Goal: Transaction & Acquisition: Purchase product/service

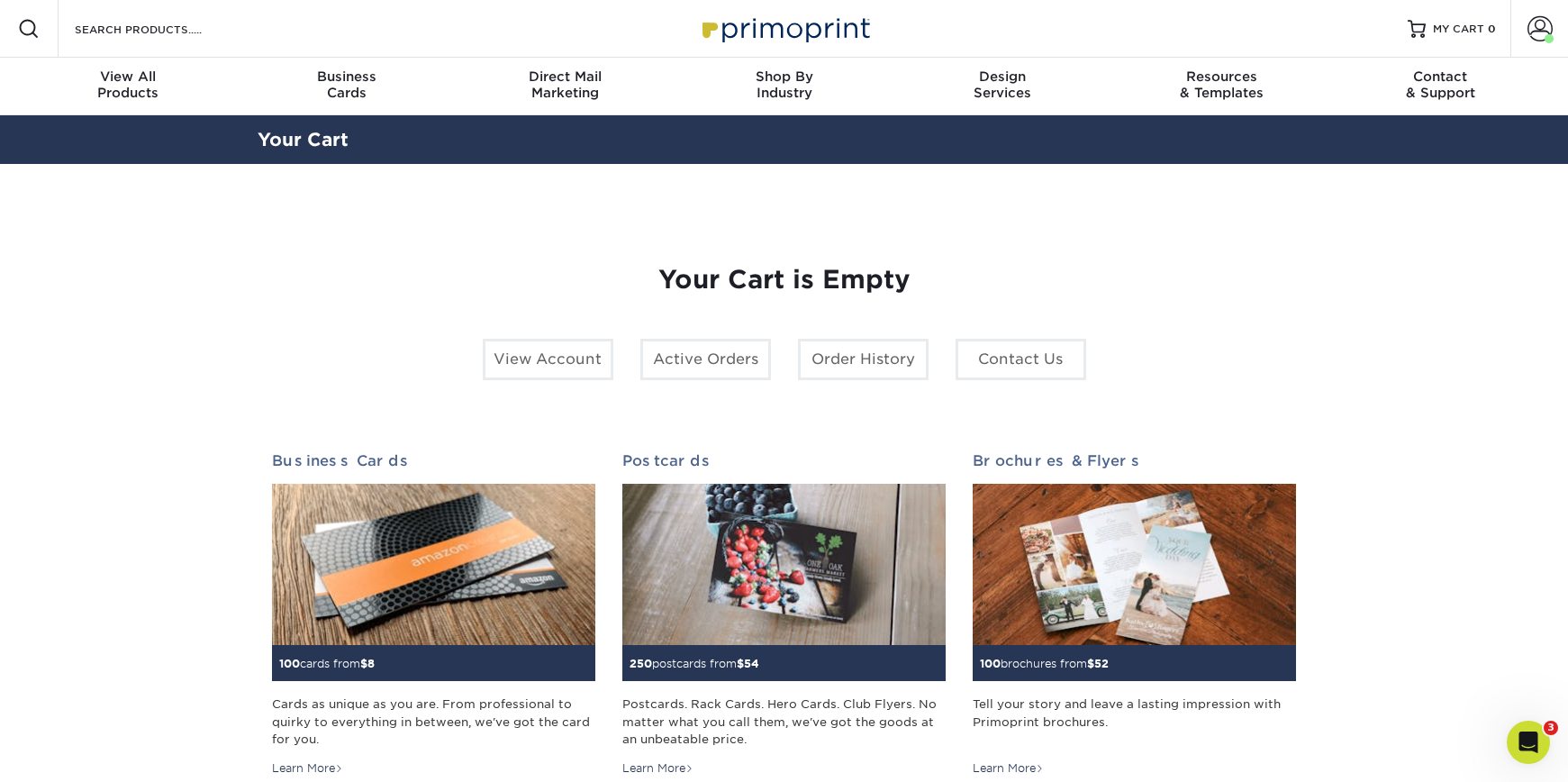
click at [178, 13] on div "Search Products" at bounding box center [154, 29] width 191 height 58
click at [160, 28] on input "Search Products" at bounding box center [161, 28] width 176 height 21
click at [1535, 38] on span at bounding box center [1540, 28] width 25 height 25
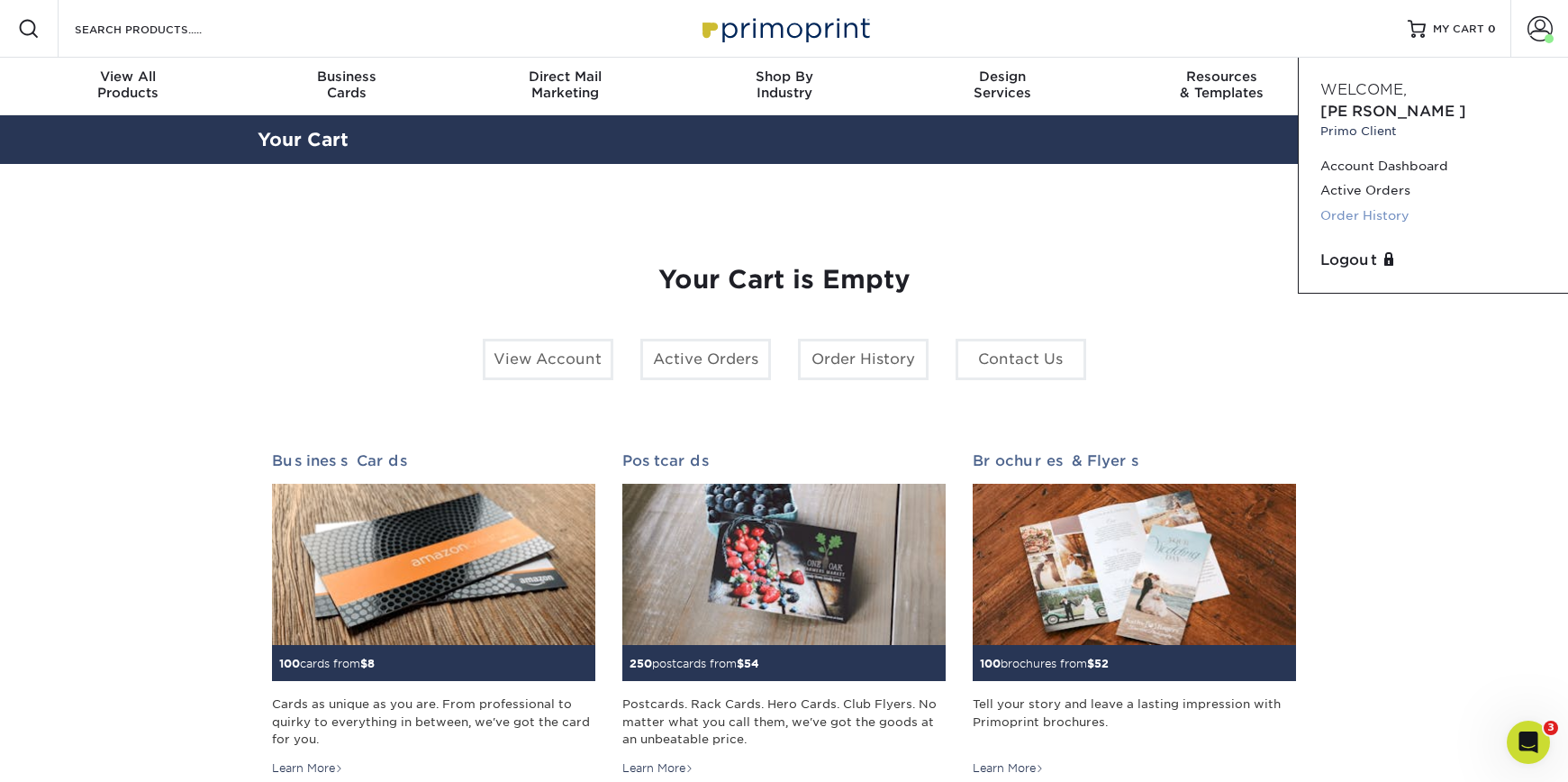
click at [1353, 204] on link "Order History" at bounding box center [1434, 216] width 226 height 24
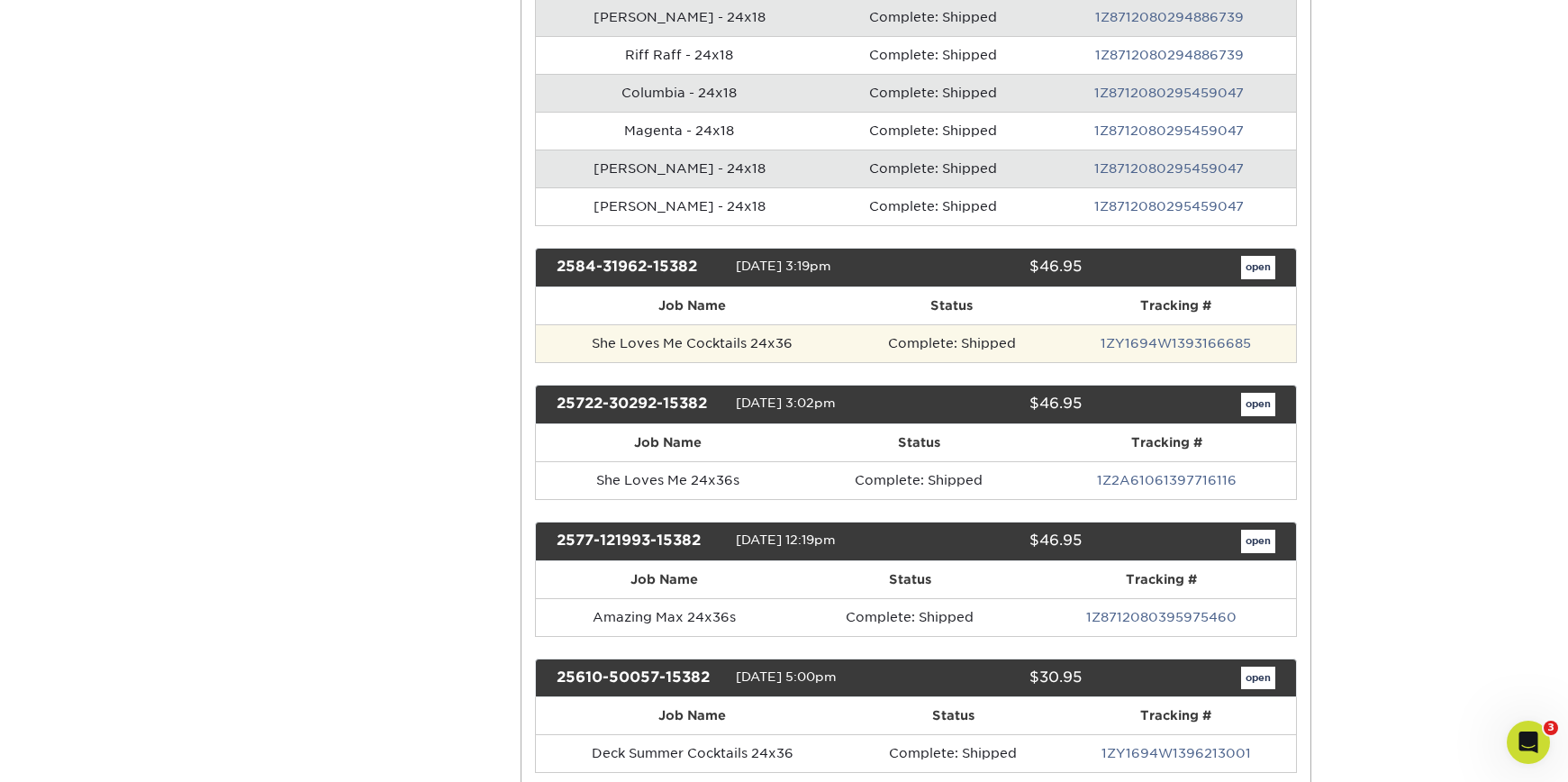
scroll to position [1485, 0]
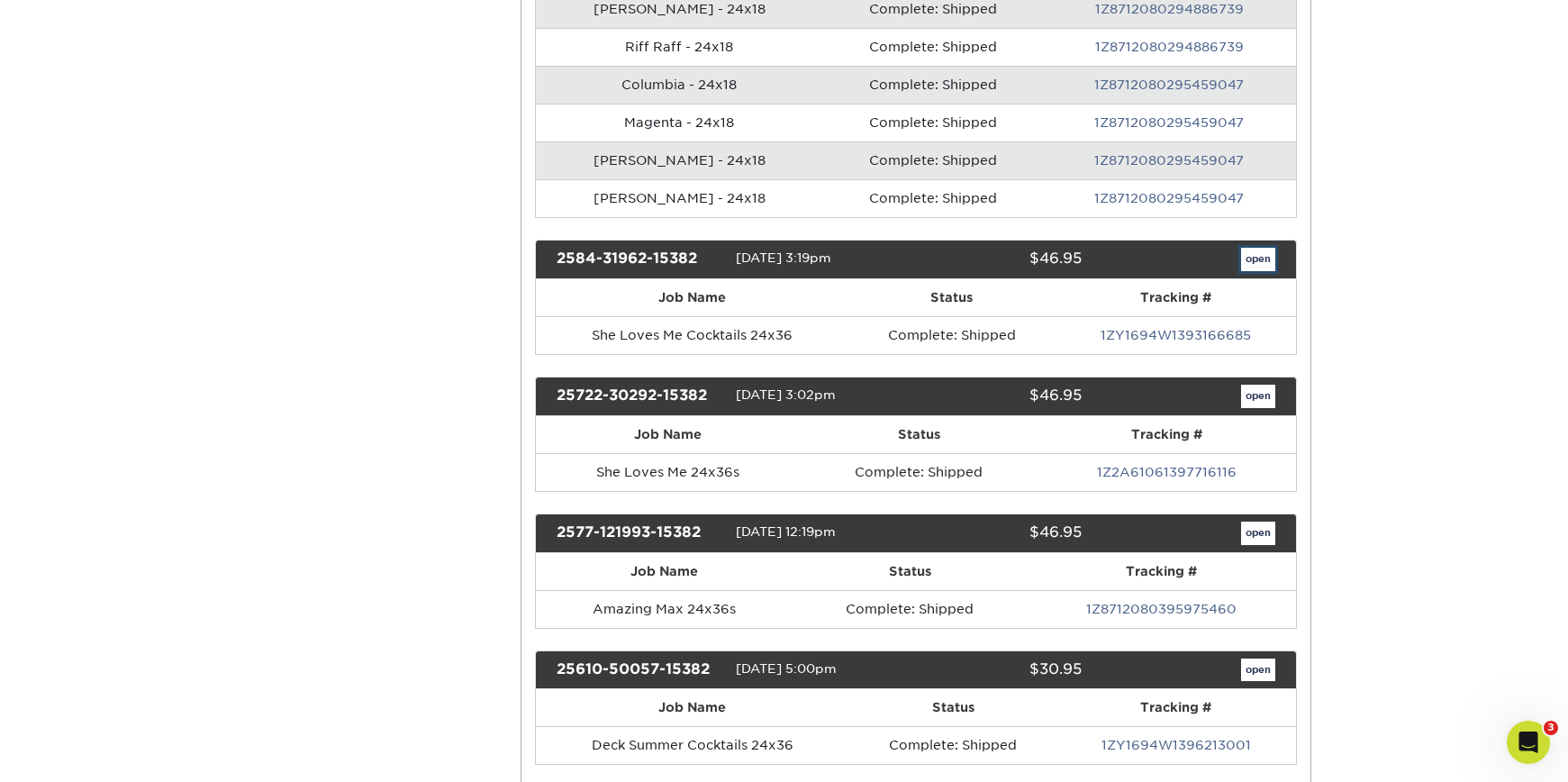
click at [1267, 256] on link "open" at bounding box center [1258, 259] width 35 height 23
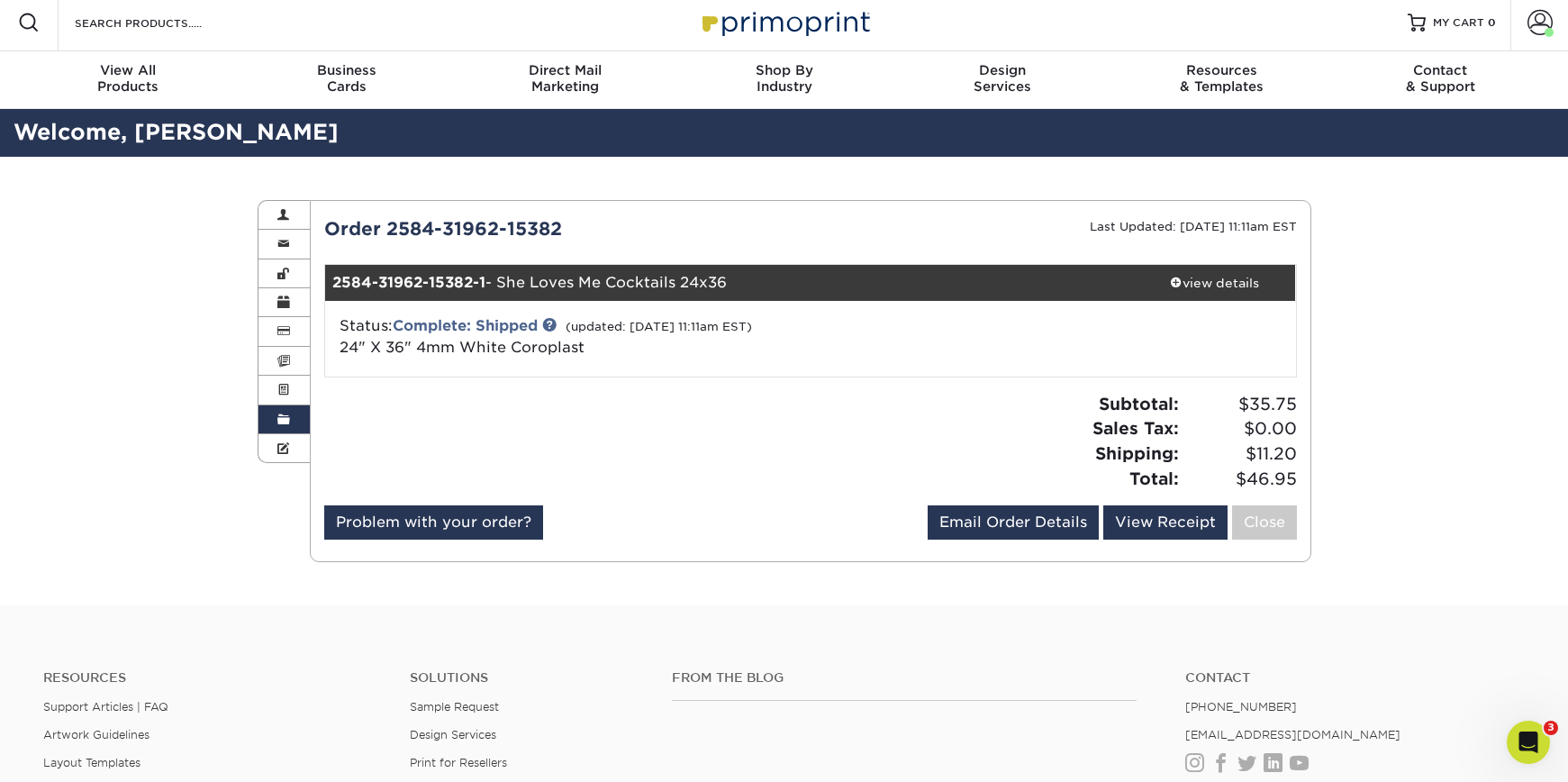
scroll to position [7, 0]
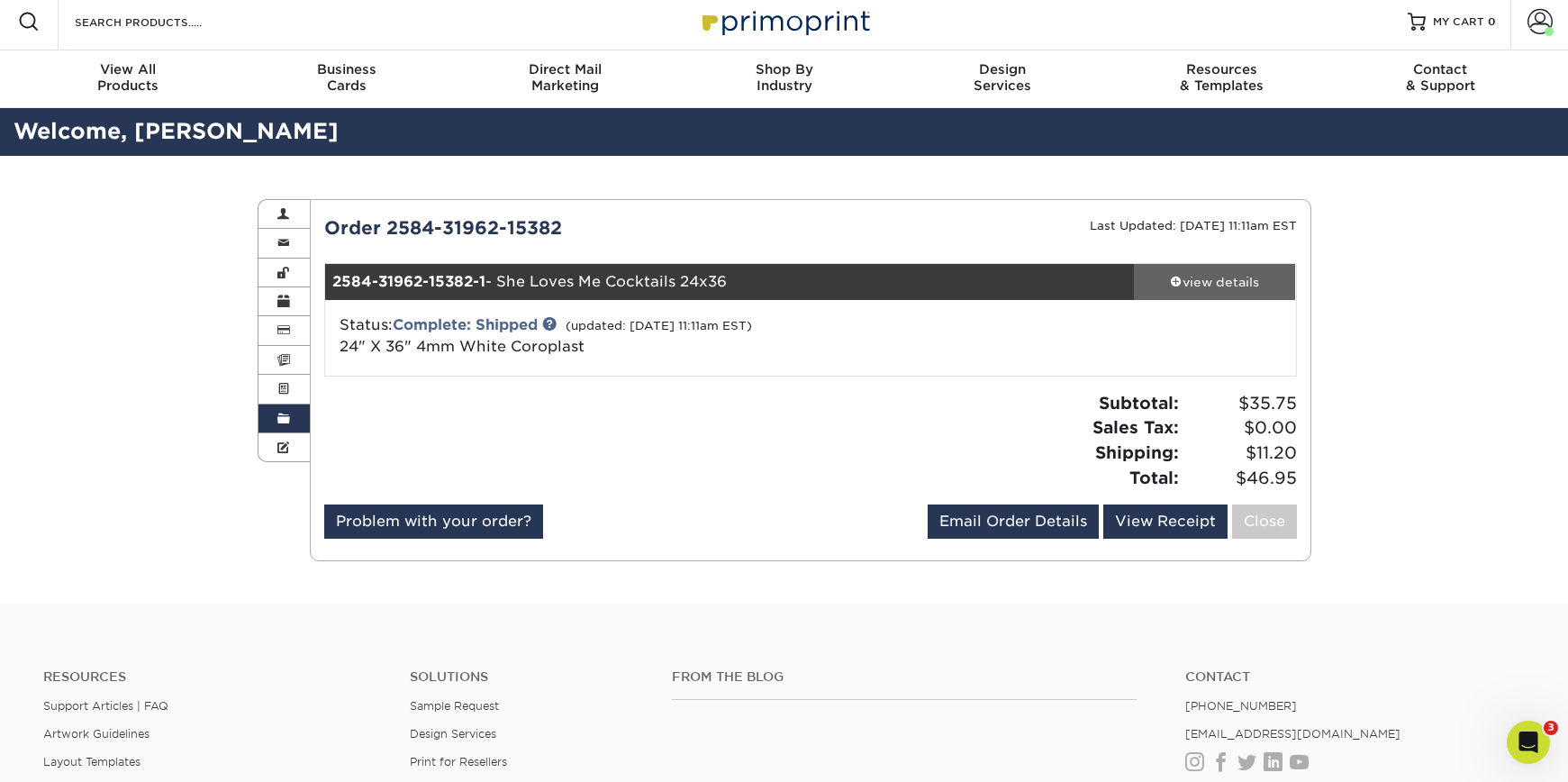
click at [1290, 276] on div "view details" at bounding box center [1215, 281] width 162 height 18
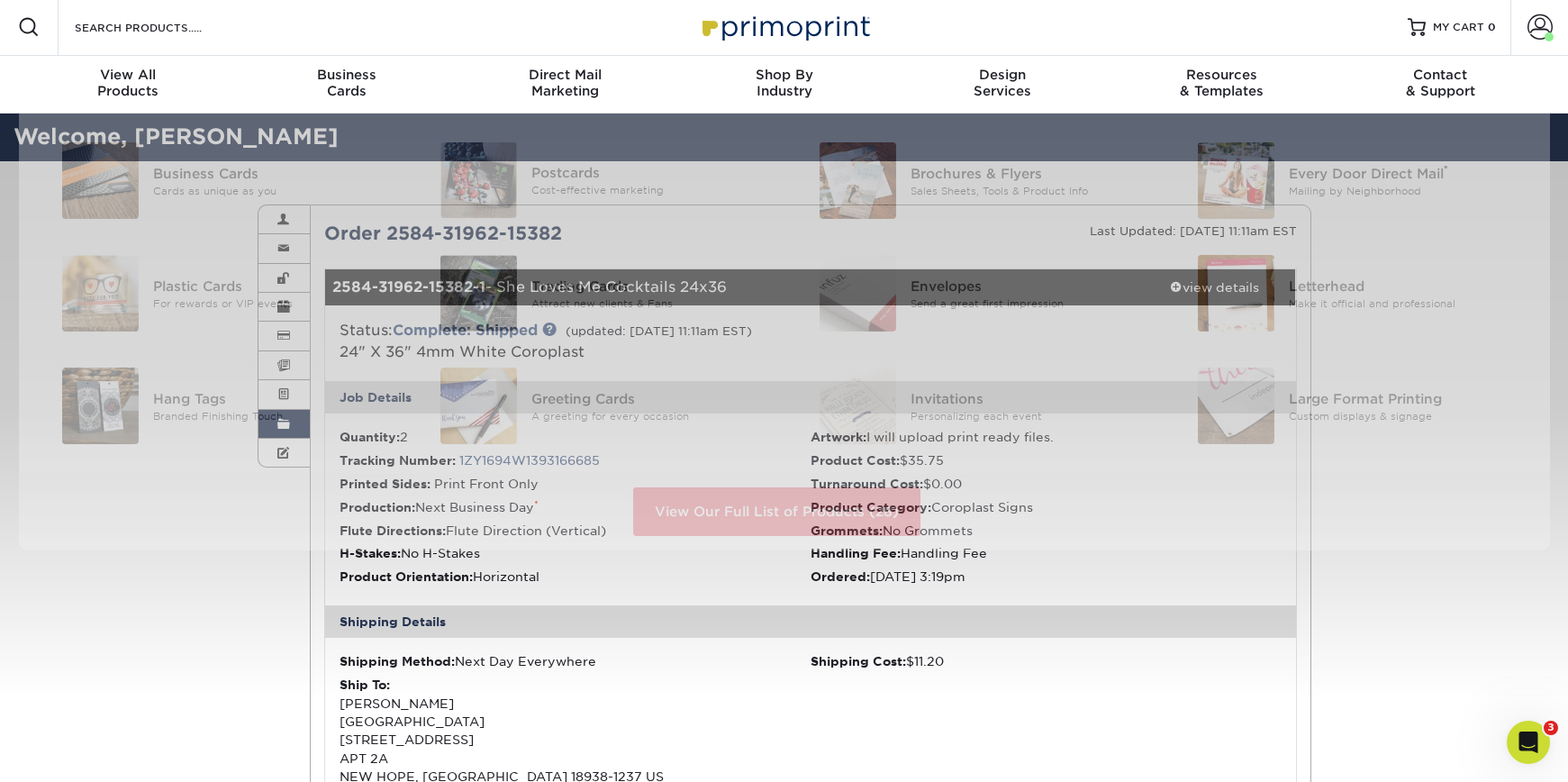
scroll to position [0, 0]
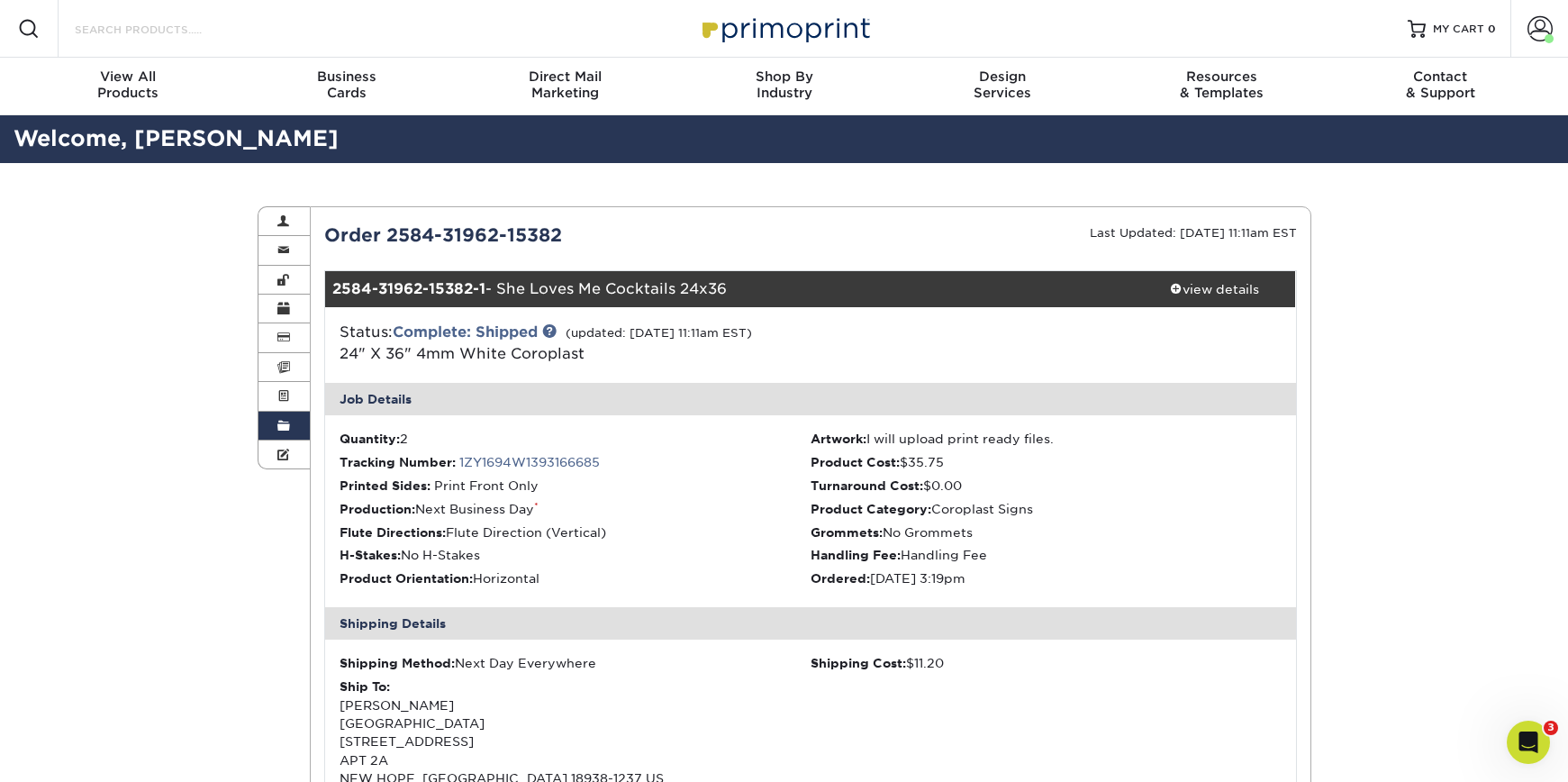
click at [191, 23] on input "Search Products" at bounding box center [161, 28] width 176 height 21
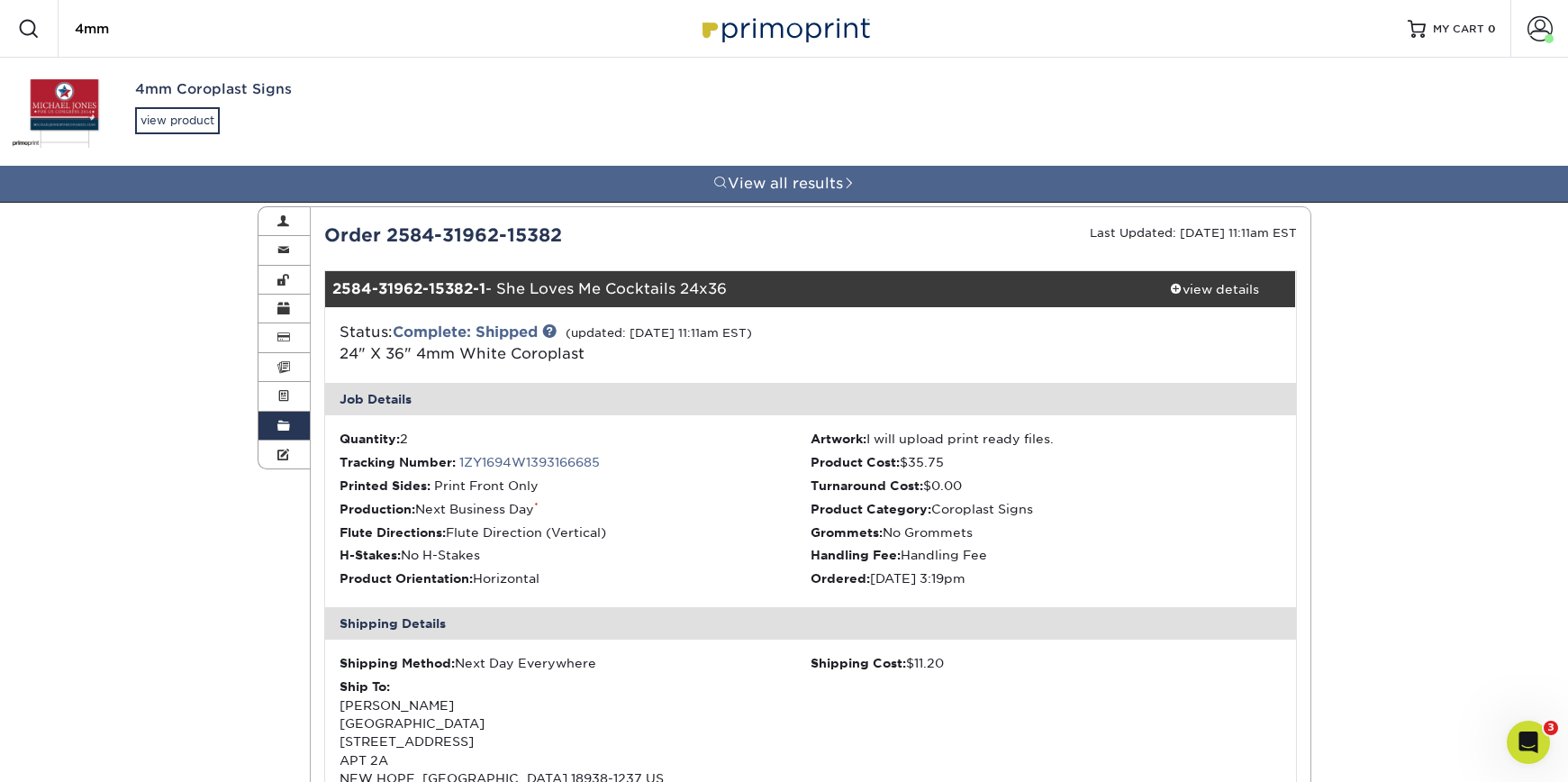
type input "4mm"
click at [176, 104] on div "4mm Coroplast Signs view product" at bounding box center [318, 107] width 366 height 98
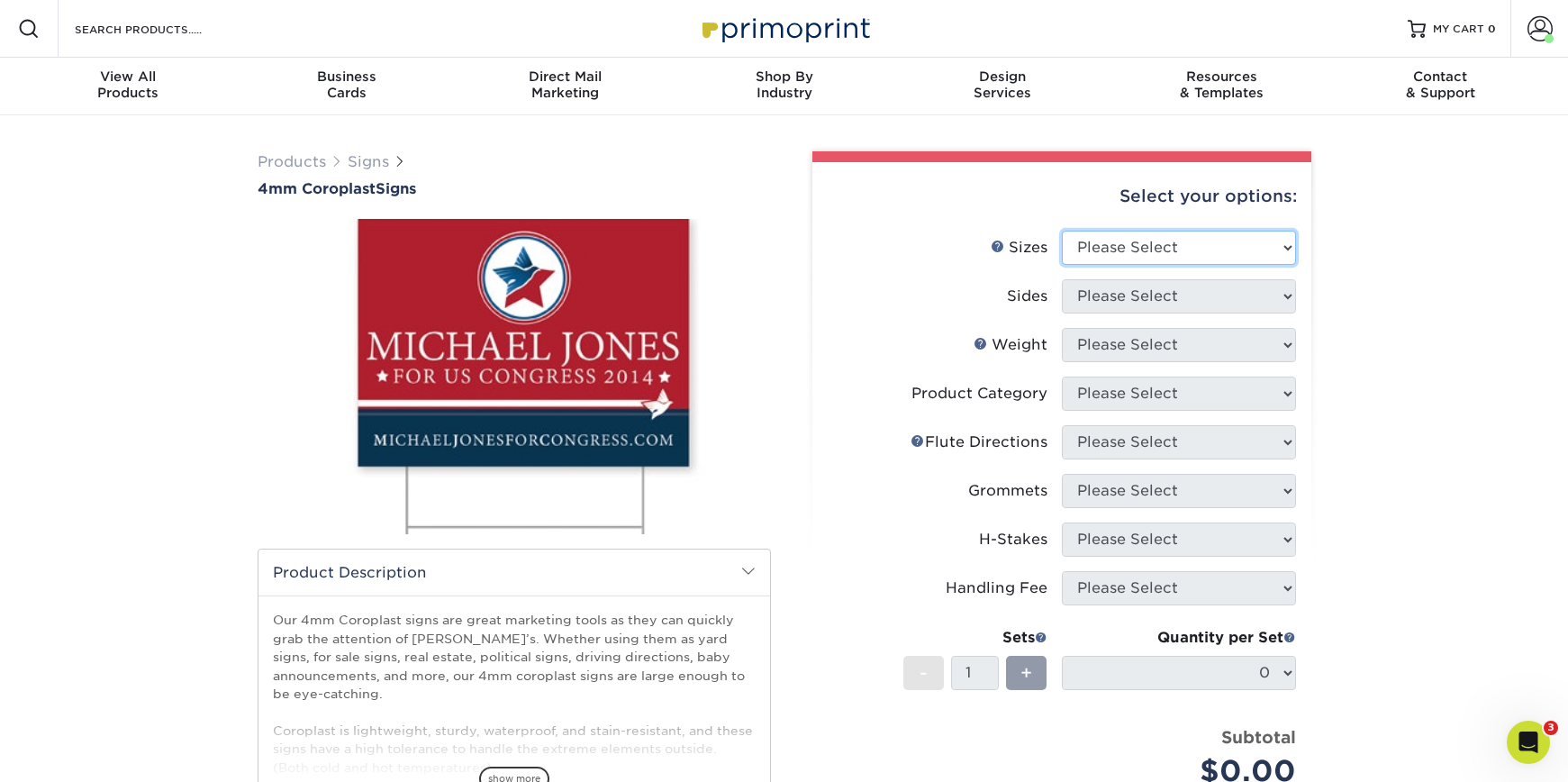
click at [1224, 251] on select "Please Select 12" x 18" 18" x 24" 24" x 24" 24" x 36"" at bounding box center [1179, 248] width 234 height 35
select select "24.00x36.00"
click at [1062, 231] on select "Please Select 12" x 18" 18" x 24" 24" x 24" 24" x 36"" at bounding box center [1179, 248] width 234 height 35
click at [1190, 297] on select "Please Select Print Both Sides Print Front Only" at bounding box center [1179, 296] width 234 height 35
select select "32d3c223-f82c-492b-b915-ba065a00862f"
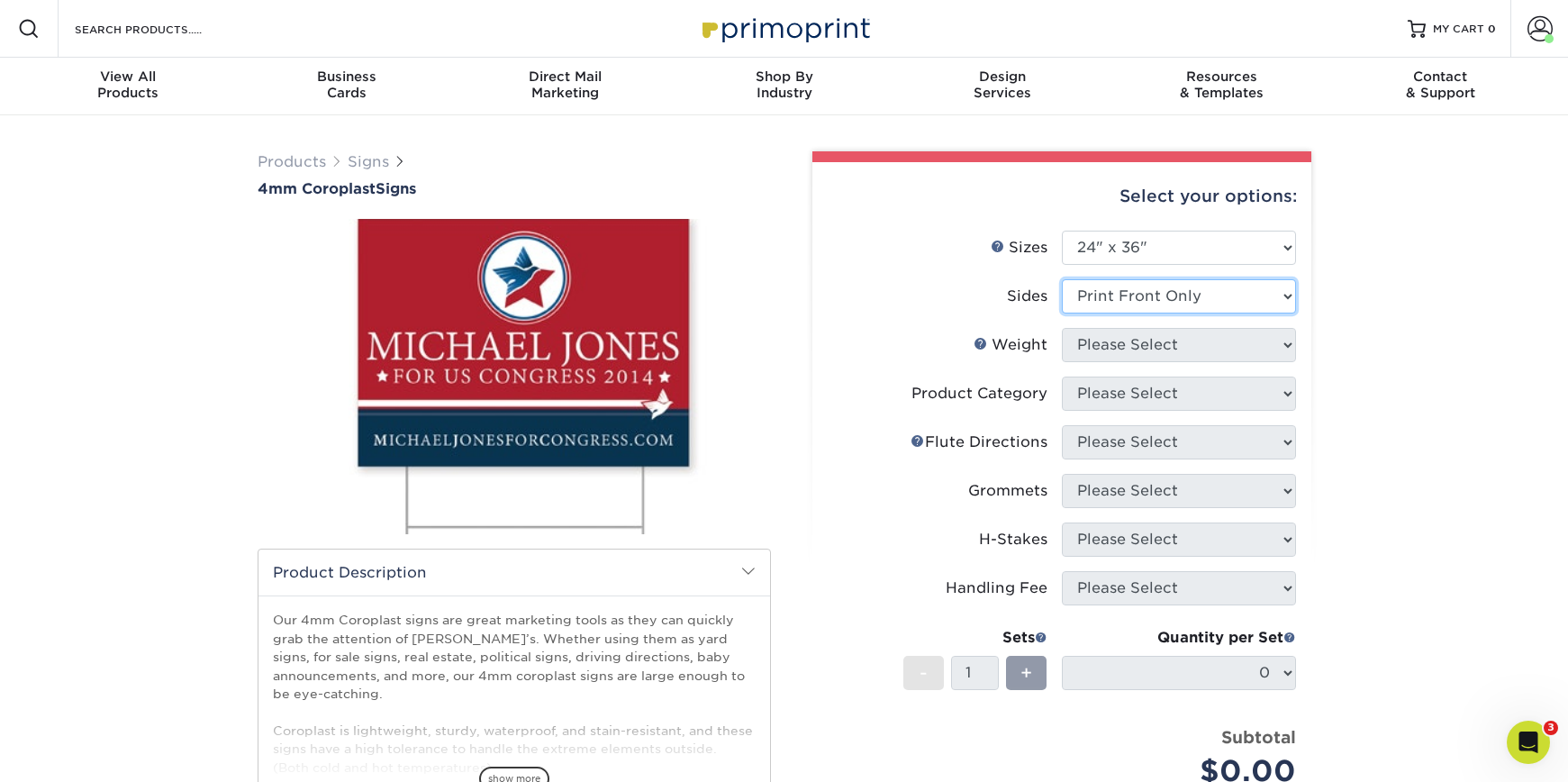
click at [1062, 279] on select "Please Select Print Both Sides Print Front Only" at bounding box center [1179, 296] width 234 height 35
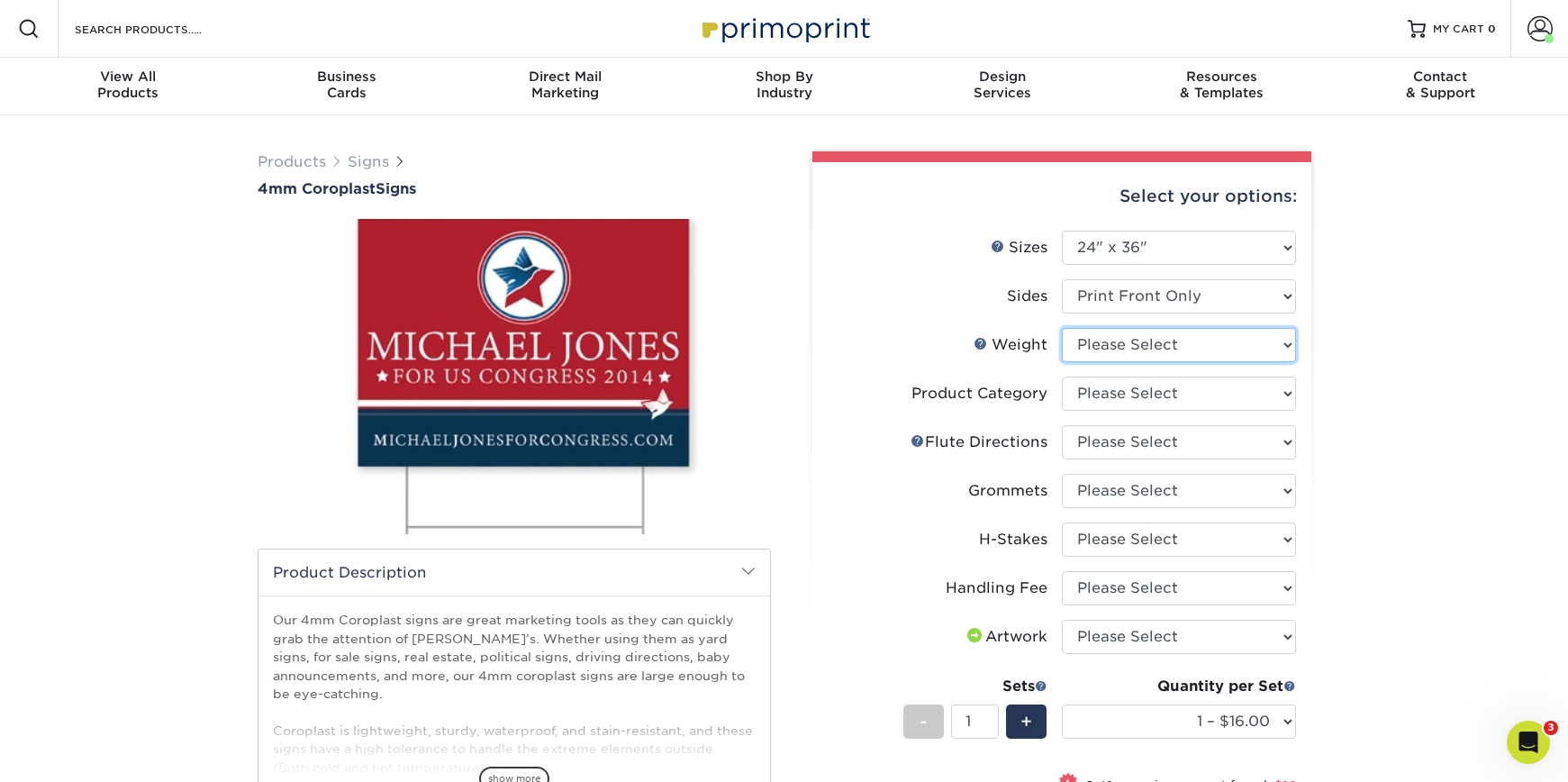
click at [1256, 361] on select "Please Select 4CORO" at bounding box center [1179, 345] width 234 height 35
select select "4CORO"
click at [1062, 328] on select "Please Select 4CORO" at bounding box center [1179, 345] width 234 height 35
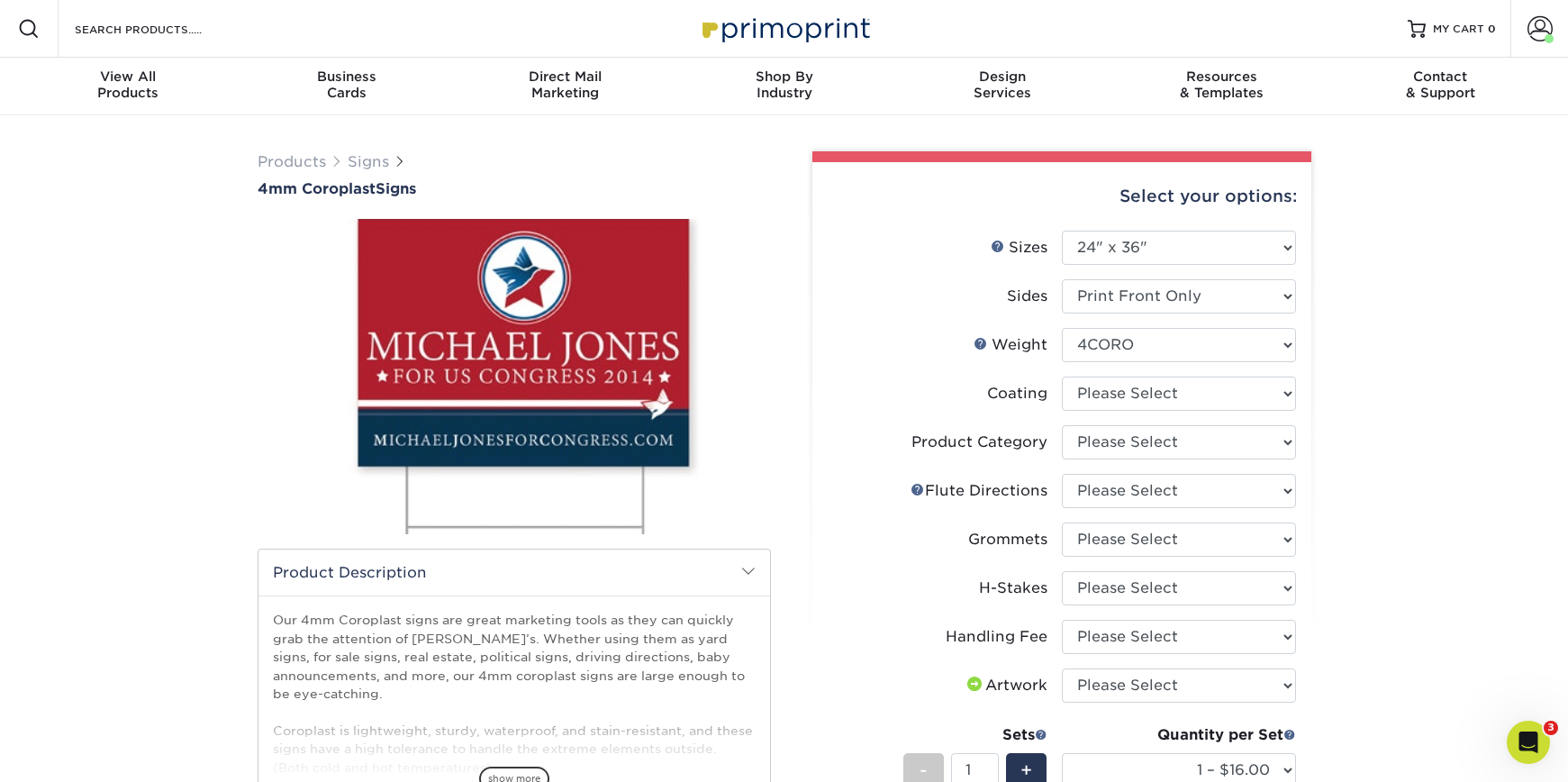
click at [1123, 413] on li "Coating" at bounding box center [1062, 401] width 469 height 49
click at [1137, 405] on select at bounding box center [1179, 393] width 234 height 35
select select "3e7618de-abca-4bda-9f97-8b9129e913d8"
click at [1062, 377] on select at bounding box center [1179, 393] width 234 height 35
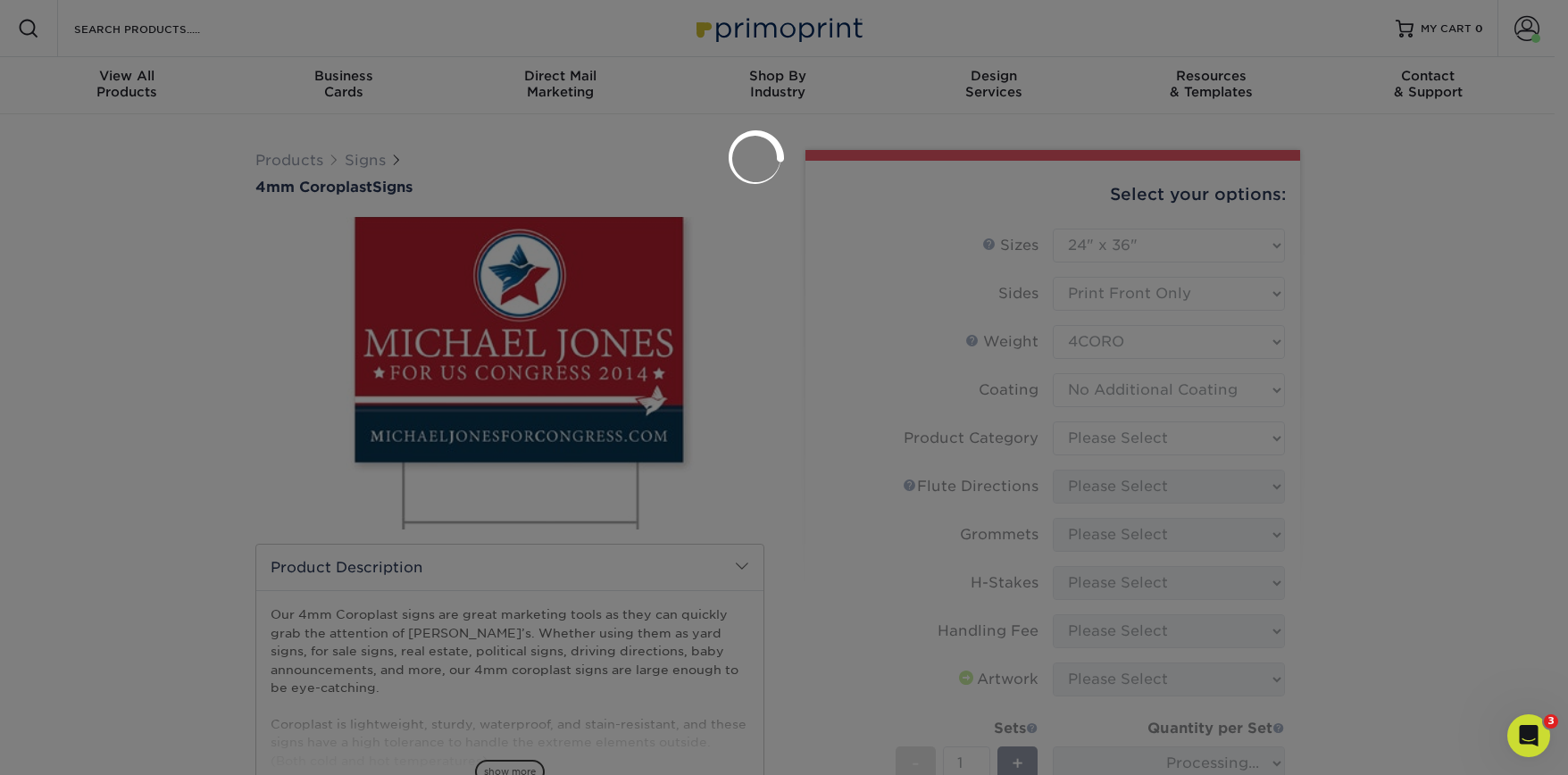
click at [1117, 432] on div at bounding box center [784, 387] width 1568 height 775
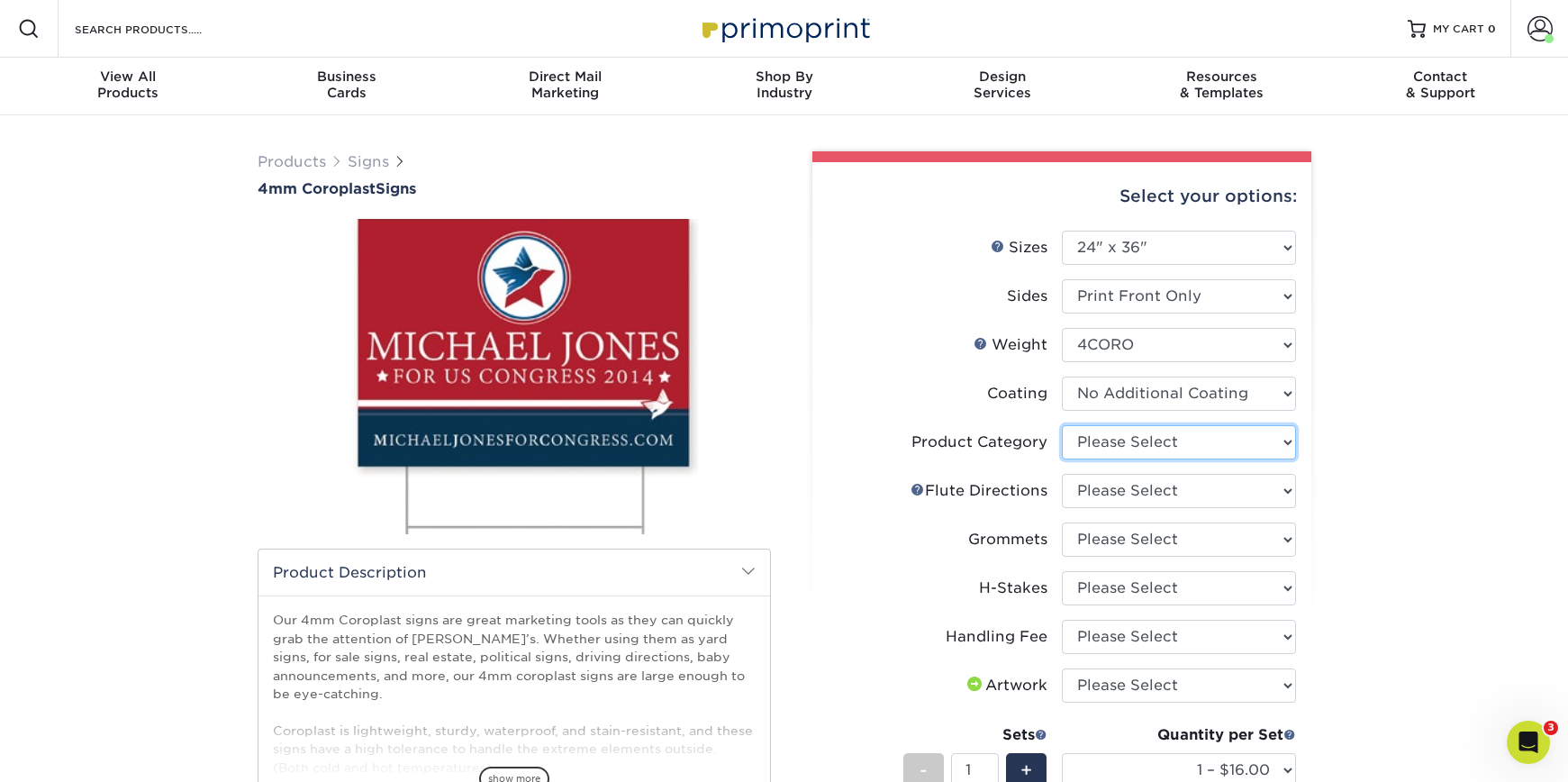
click at [1098, 445] on select "Please Select Coroplast Signs" at bounding box center [1179, 442] width 234 height 35
select select "b3582ed5-6912-492c-8440-2cc51afdb8e1"
click at [1062, 425] on select "Please Select Coroplast Signs" at bounding box center [1179, 442] width 234 height 35
click at [1109, 487] on select "Please Select Flute Direction (Horizontal) Flute Direction (Vertical)" at bounding box center [1179, 491] width 234 height 35
select select "b9474d6d-25b7-40b8-b284-85b7690982f8"
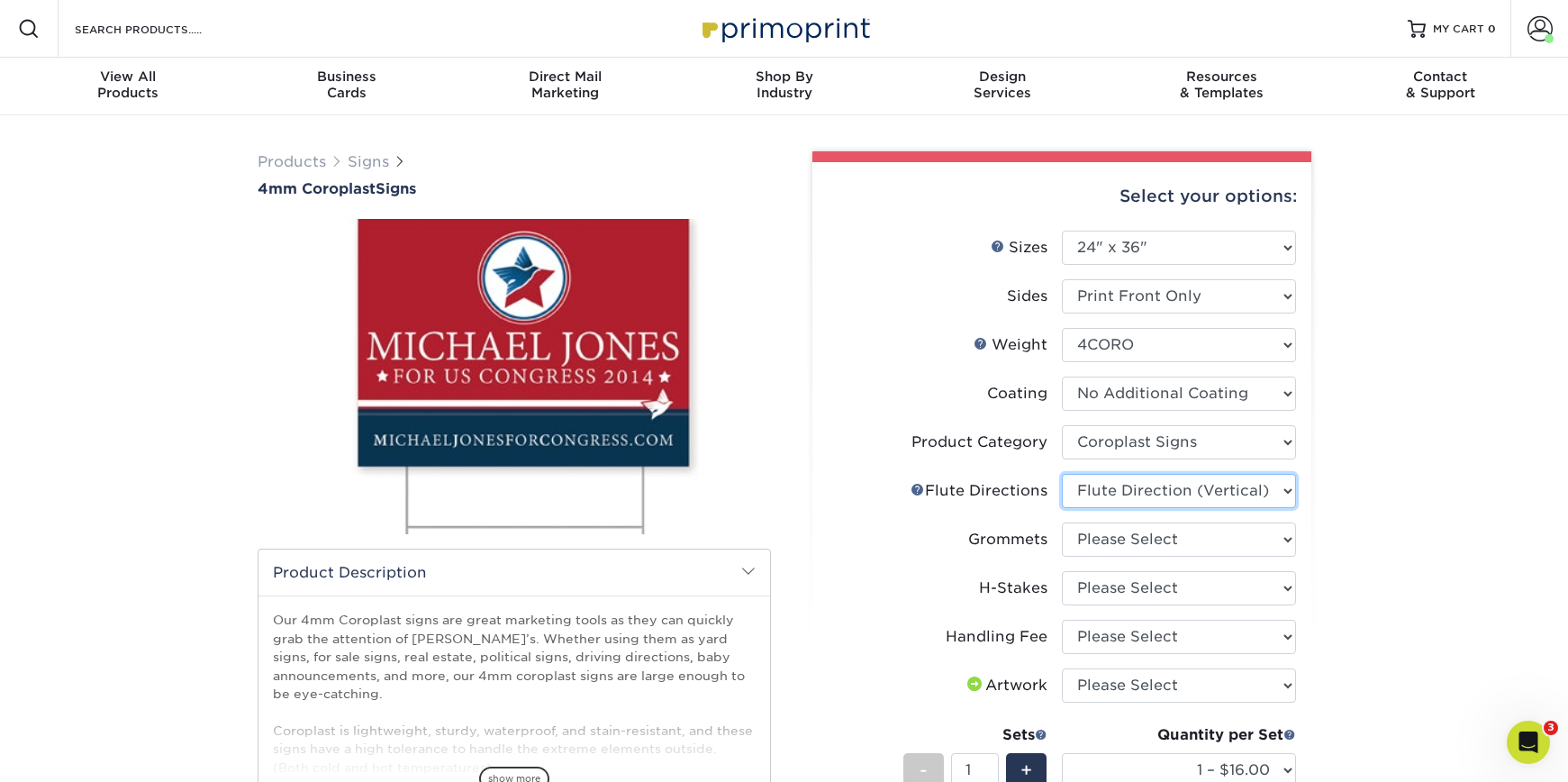
click at [1062, 474] on select "Please Select Flute Direction (Horizontal) Flute Direction (Vertical)" at bounding box center [1179, 491] width 234 height 35
click at [1124, 538] on select "Please Select No Grommets Yes, Grommet All 4 Corners Yes, Grommet All 4 Corners…" at bounding box center [1179, 539] width 234 height 35
select select "90d329df-db80-4206-b821-ff9d3f363977"
click at [1062, 522] on select "Please Select No Grommets Yes, Grommet All 4 Corners Yes, Grommet All 4 Corners…" at bounding box center [1179, 539] width 234 height 35
click at [1123, 582] on select "Please Select No H-Stakes Yes" at bounding box center [1179, 588] width 234 height 35
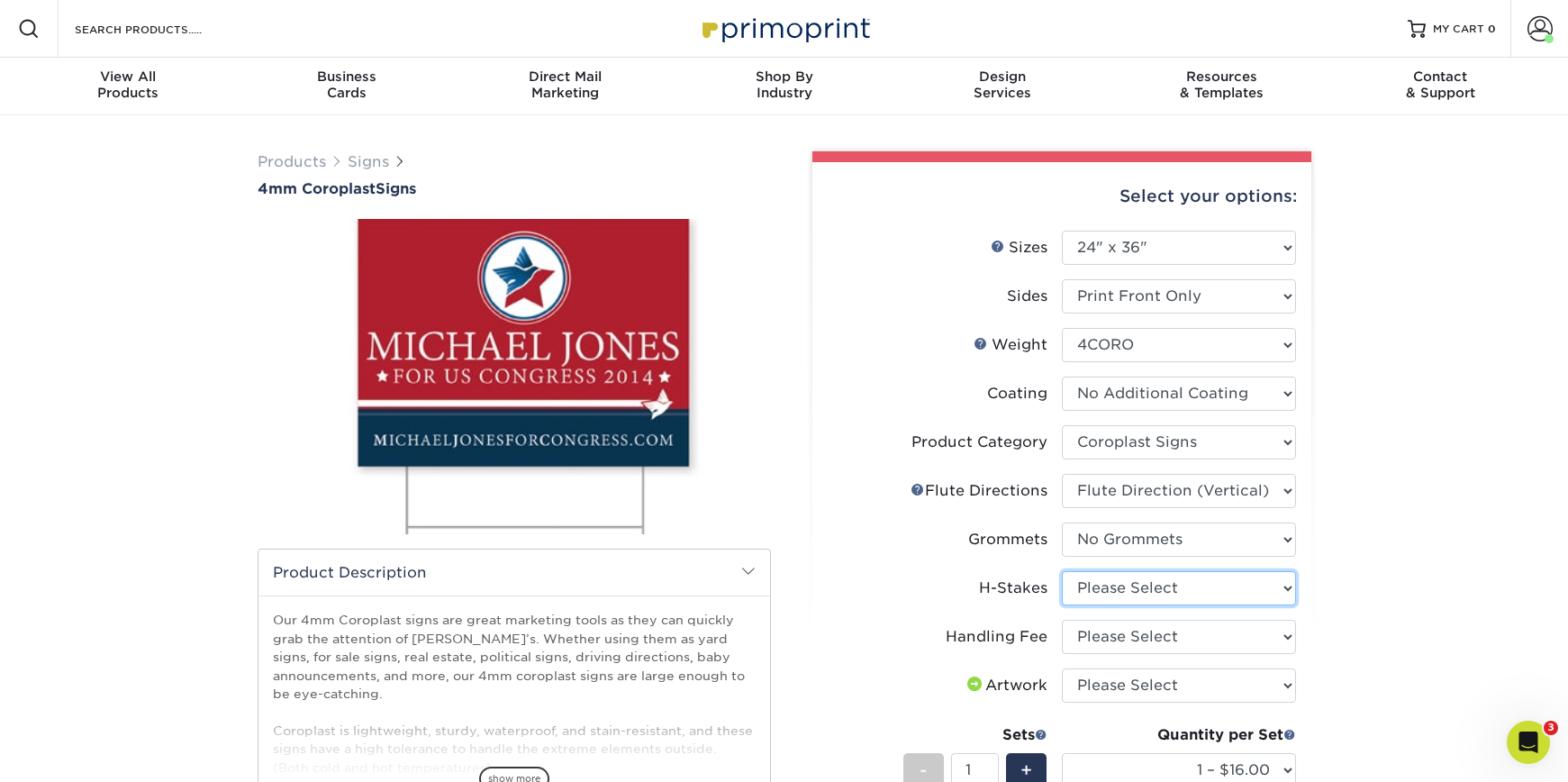
select select "aec992a9-897e-40ed-b45c-8ce74849ba63"
click at [1062, 571] on select "Please Select No H-Stakes Yes" at bounding box center [1179, 588] width 234 height 35
drag, startPoint x: 1123, startPoint y: 582, endPoint x: 1121, endPoint y: 640, distance: 58.0
click at [1120, 640] on select "Please Select Handling Fee" at bounding box center [1179, 637] width 234 height 35
select select "ab74c079-444c-4260-ae6a-e09bdee8073c"
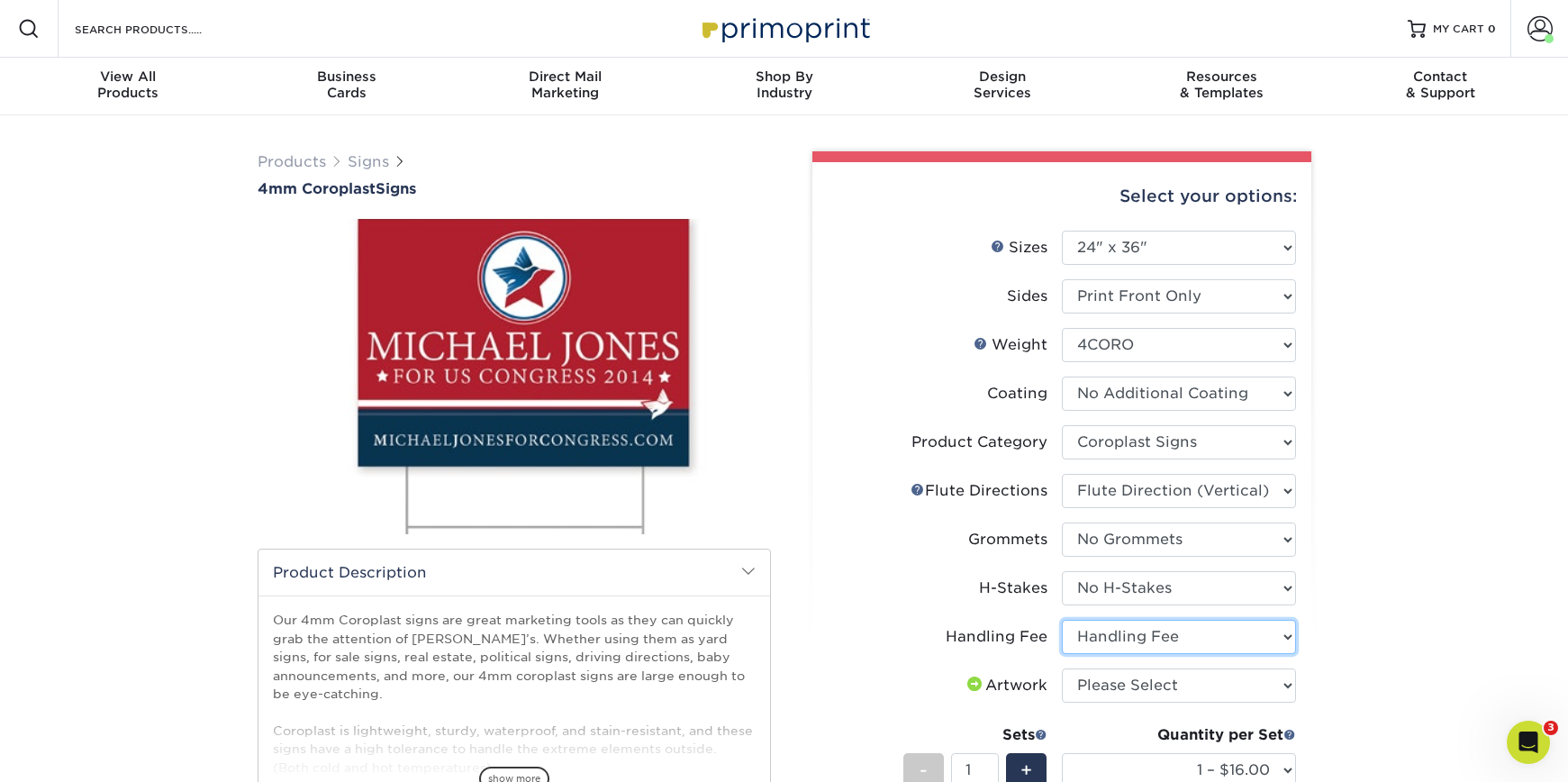
click at [1062, 620] on select "Please Select Handling Fee" at bounding box center [1179, 637] width 234 height 35
click at [1119, 683] on select "Please Select I will upload files I need a design - $50" at bounding box center [1179, 686] width 234 height 35
select select "upload"
click at [1062, 669] on select "Please Select I will upload files I need a design - $50" at bounding box center [1179, 686] width 234 height 35
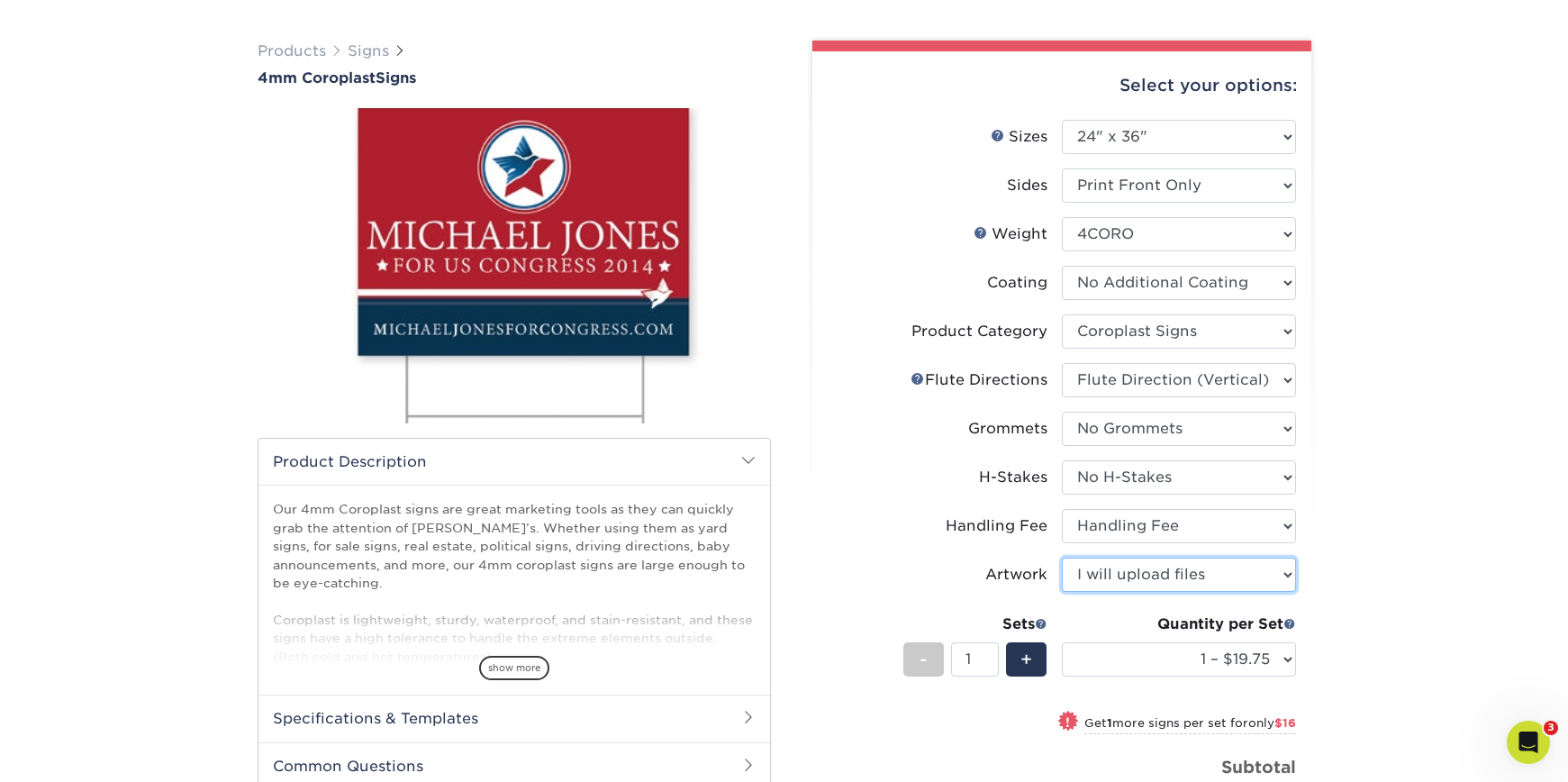
scroll to position [131, 0]
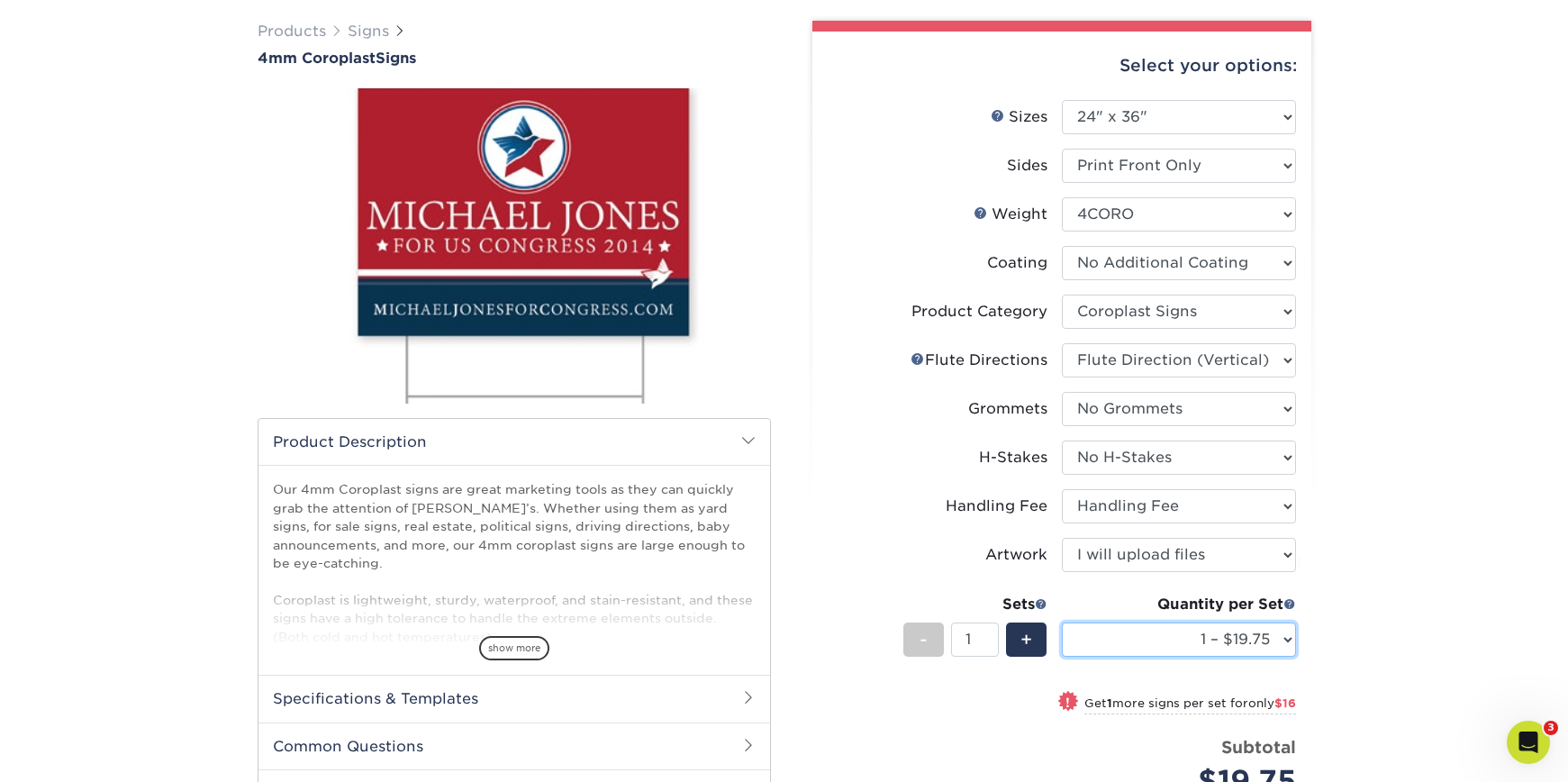
click at [1173, 648] on select "1 – $19.75 2 – $35.75 3 – $51.75 4 – $64.00 5 – $80.00 6 – $96.00 7 – $111.00 8…" at bounding box center [1179, 639] width 234 height 35
select select "2 – $35.75"
click at [1062, 622] on select "1 – $19.75 2 – $35.75 3 – $51.75 4 – $64.00 5 – $80.00 6 – $96.00 7 – $111.00 8…" at bounding box center [1179, 639] width 234 height 35
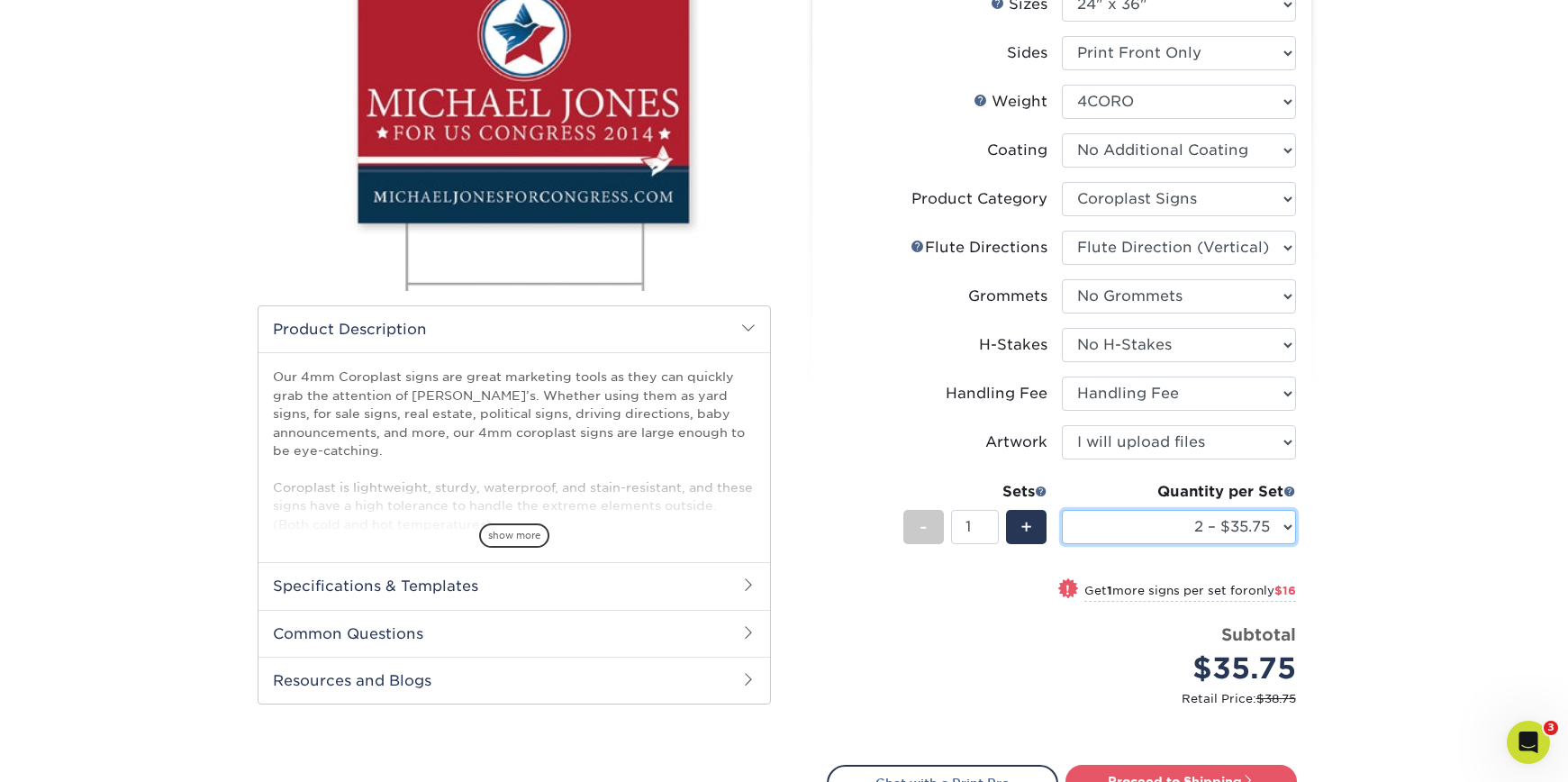
scroll to position [618, 0]
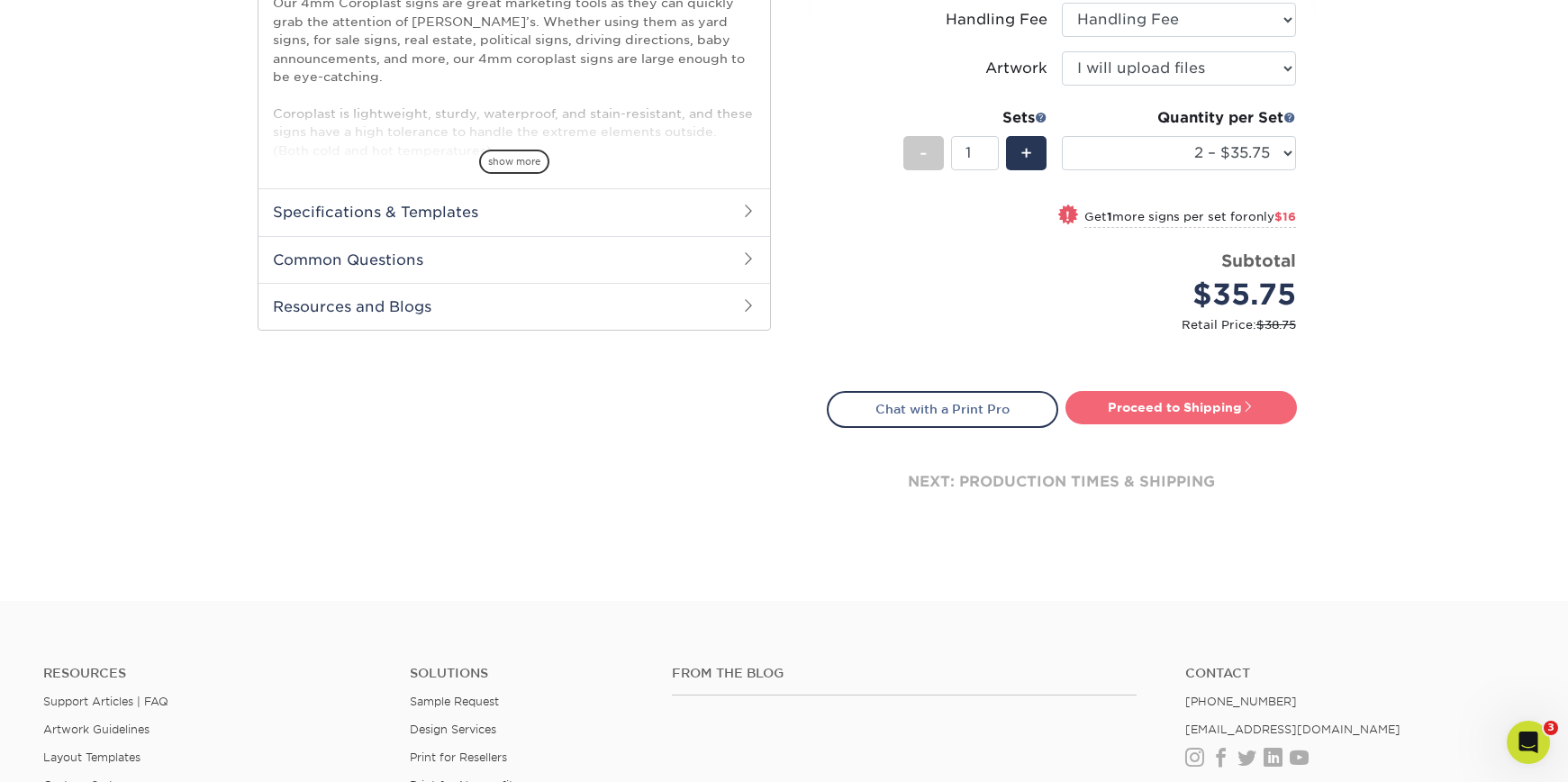
click at [1208, 422] on link "Proceed to Shipping" at bounding box center [1181, 407] width 232 height 33
type input "Set 1"
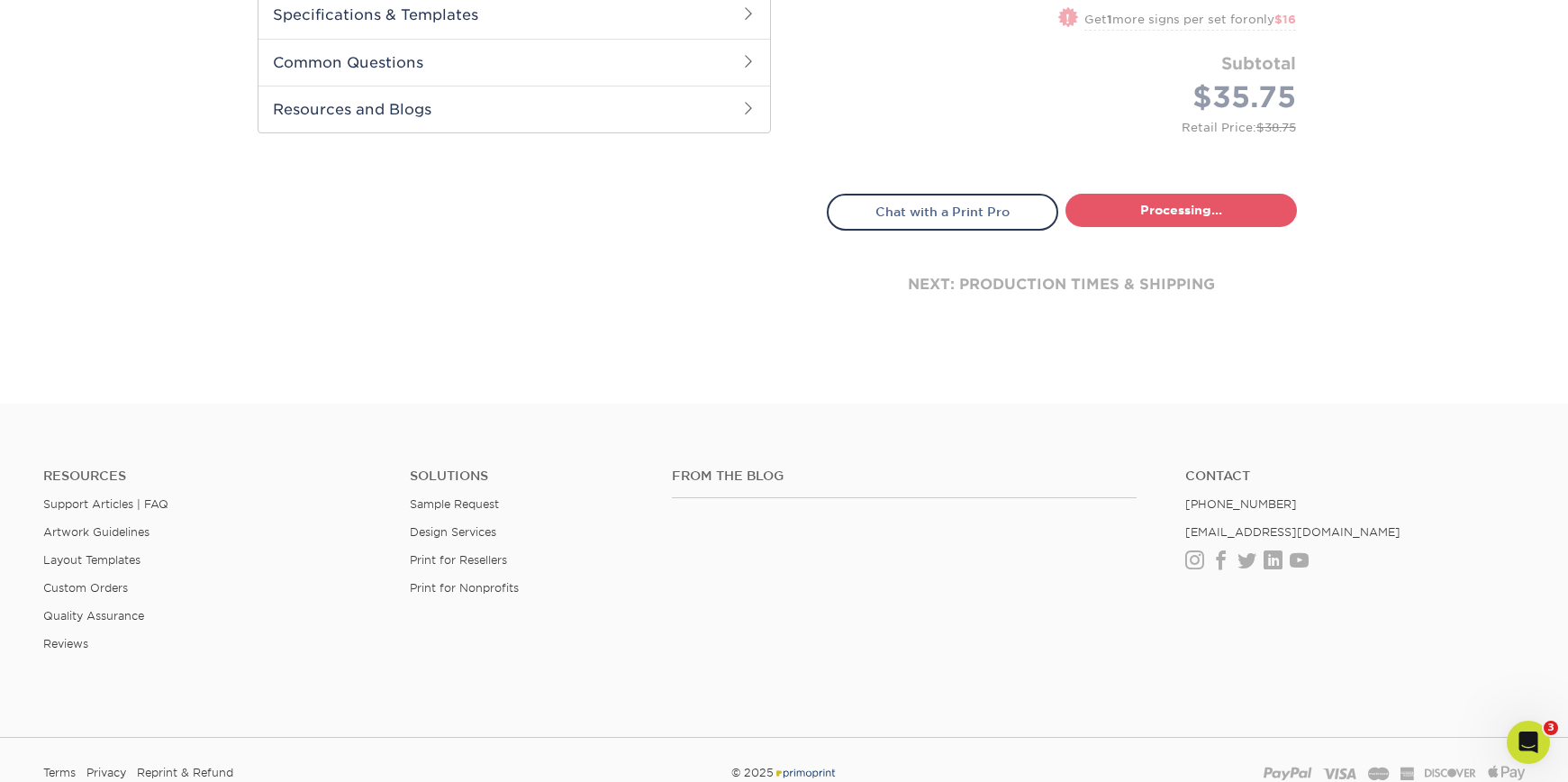
select select "3b3eb8fe-f5ad-44e4-b859-469c14d397db"
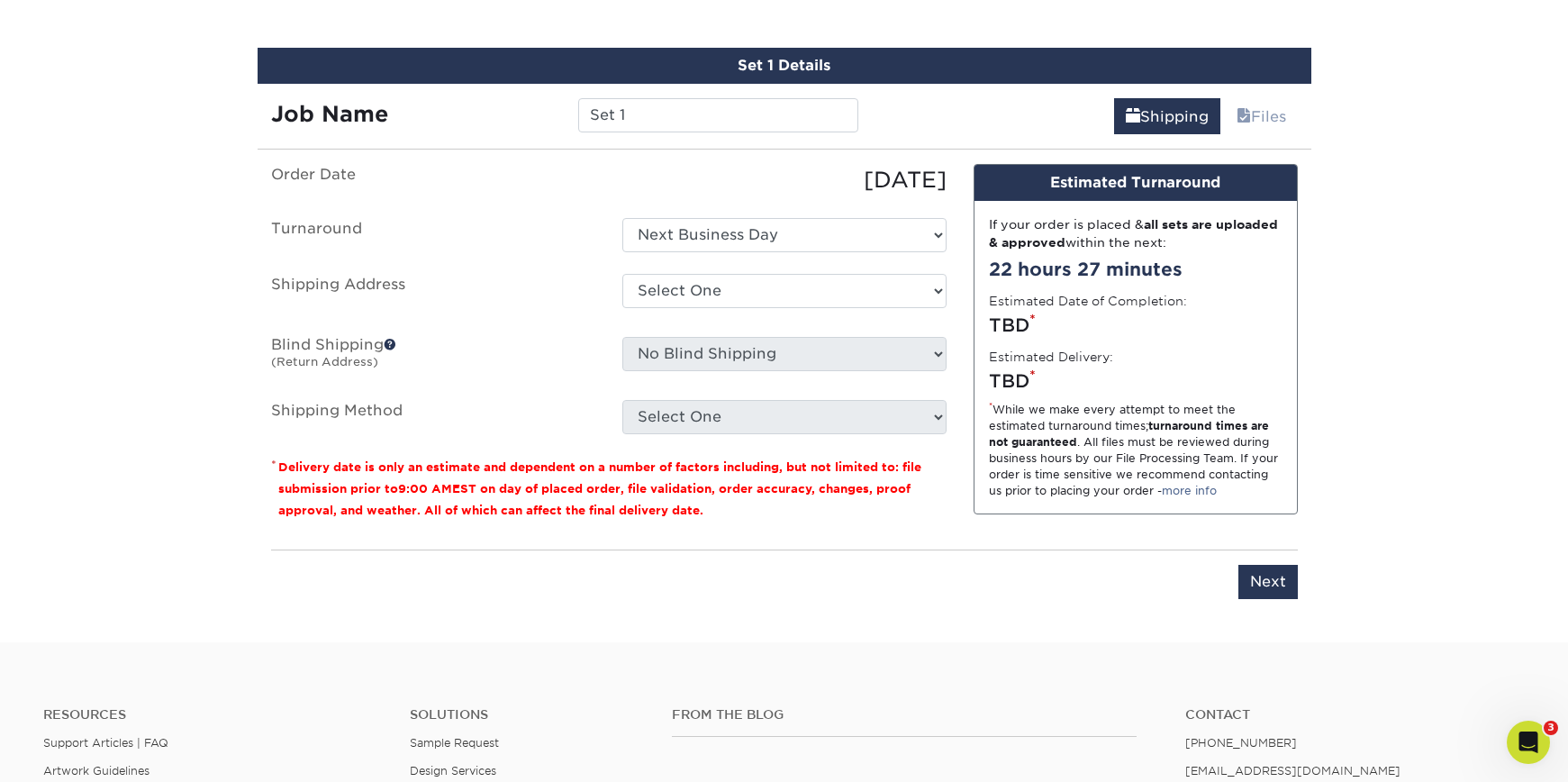
scroll to position [1058, 0]
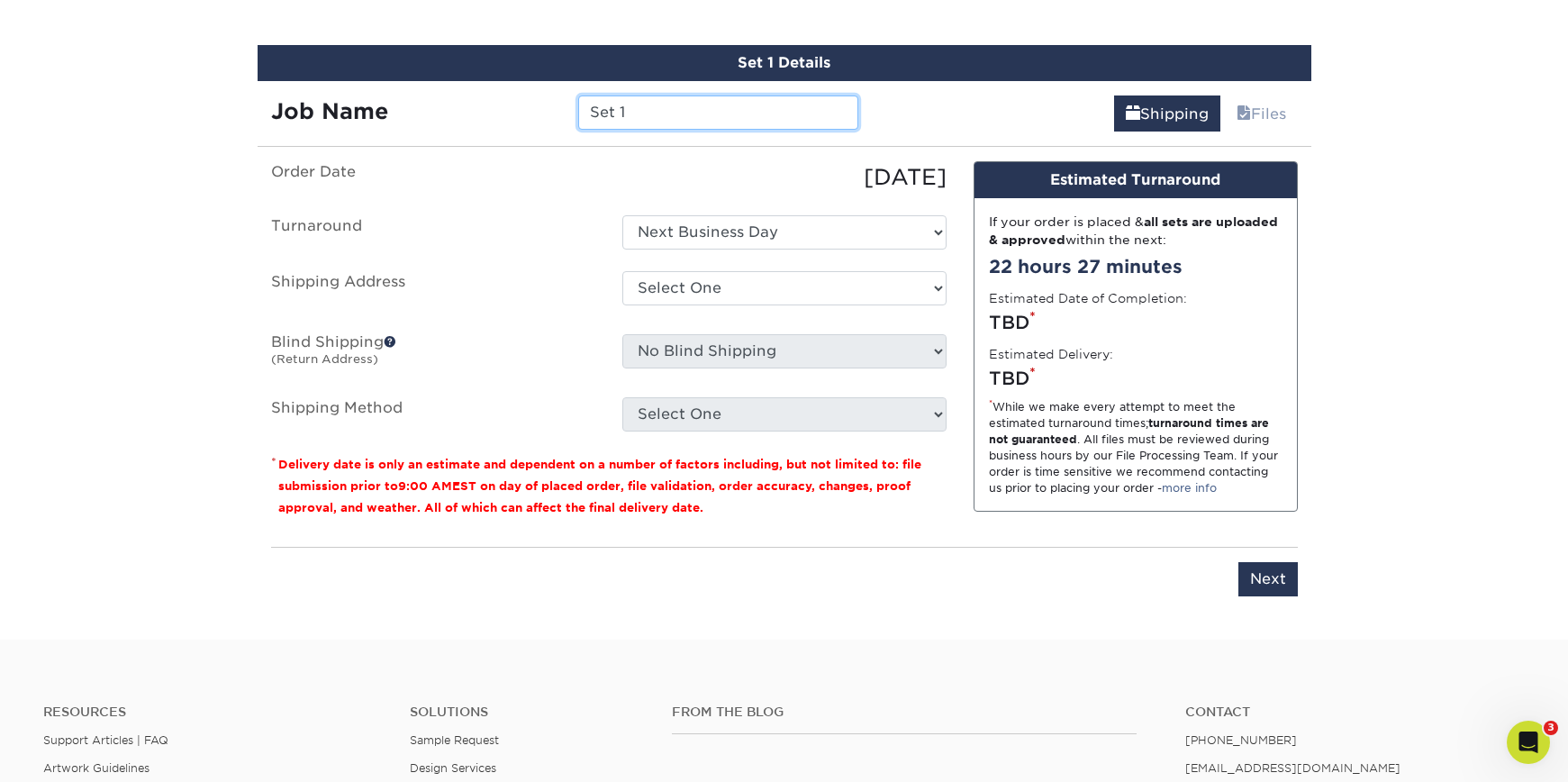
click at [671, 107] on input "Set 1" at bounding box center [718, 112] width 280 height 35
click at [672, 107] on input "Set 1" at bounding box center [718, 112] width 280 height 35
type input "Rocky Cocktails 24x36s"
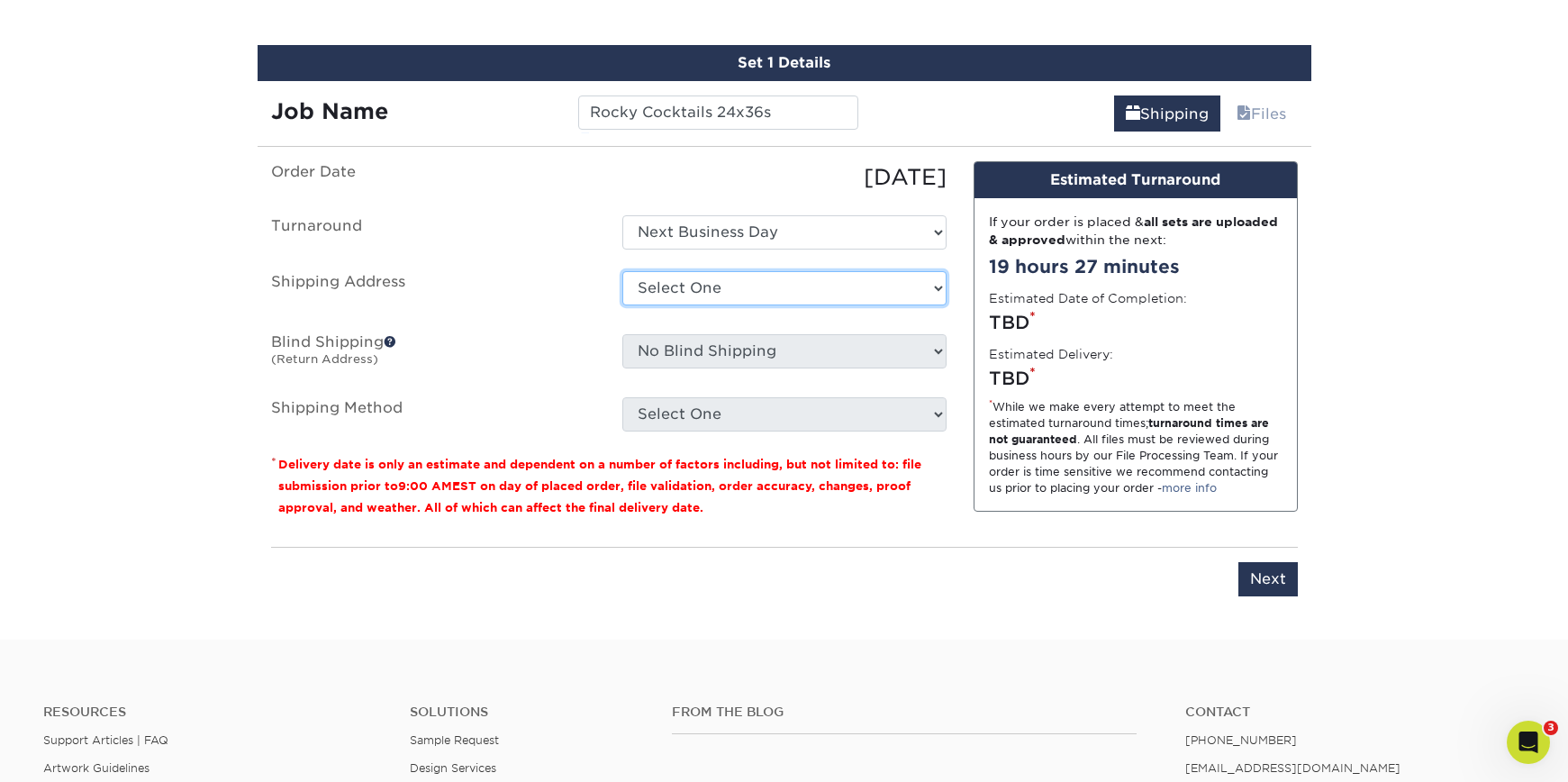
click at [716, 291] on select "Select One Buck County Playhouse - FOH Bucks County Playhouse Bucks County Play…" at bounding box center [784, 288] width 324 height 35
select select "69707"
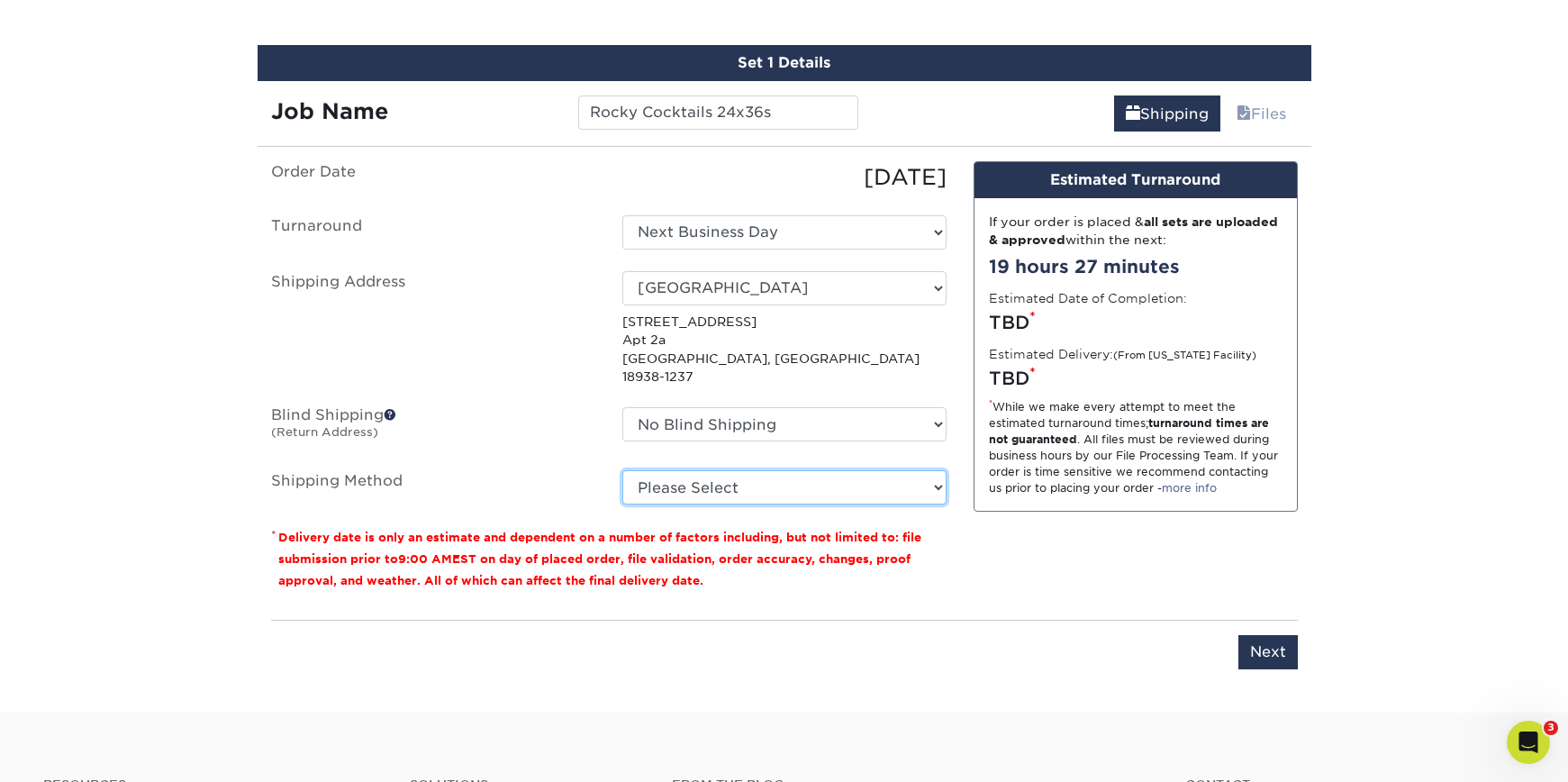
click at [686, 470] on select "Please Select Flat Rate Shipping (+$11.20) 3 Day Shipping Service (+$18.69) Gro…" at bounding box center [784, 487] width 324 height 35
select select "G4MFLATRATE"
click at [622, 470] on select "Please Select Flat Rate Shipping (+$11.20) 3 Day Shipping Service (+$18.69) Gro…" at bounding box center [784, 487] width 324 height 35
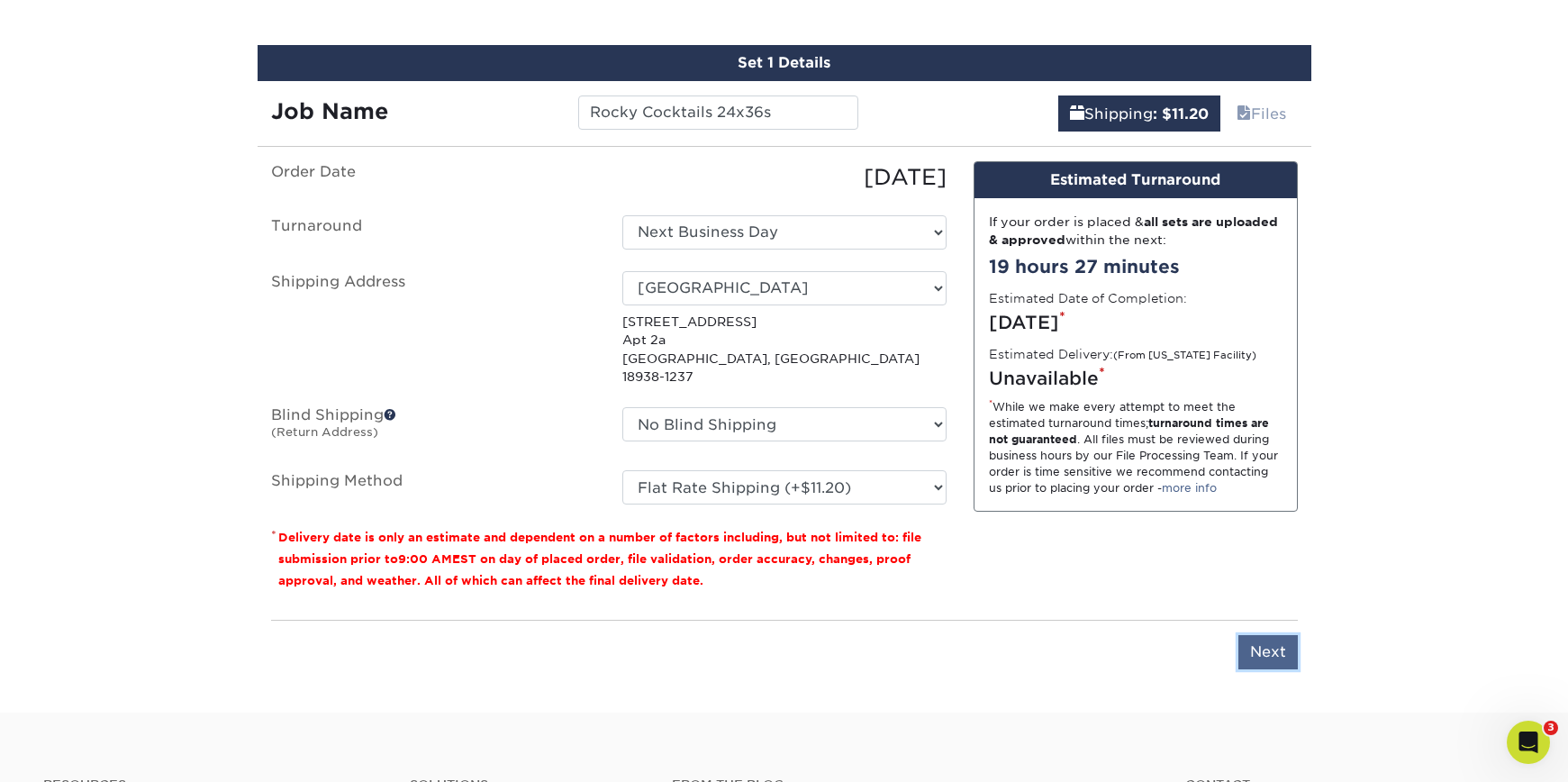
click at [1286, 642] on input "Next" at bounding box center [1268, 652] width 60 height 35
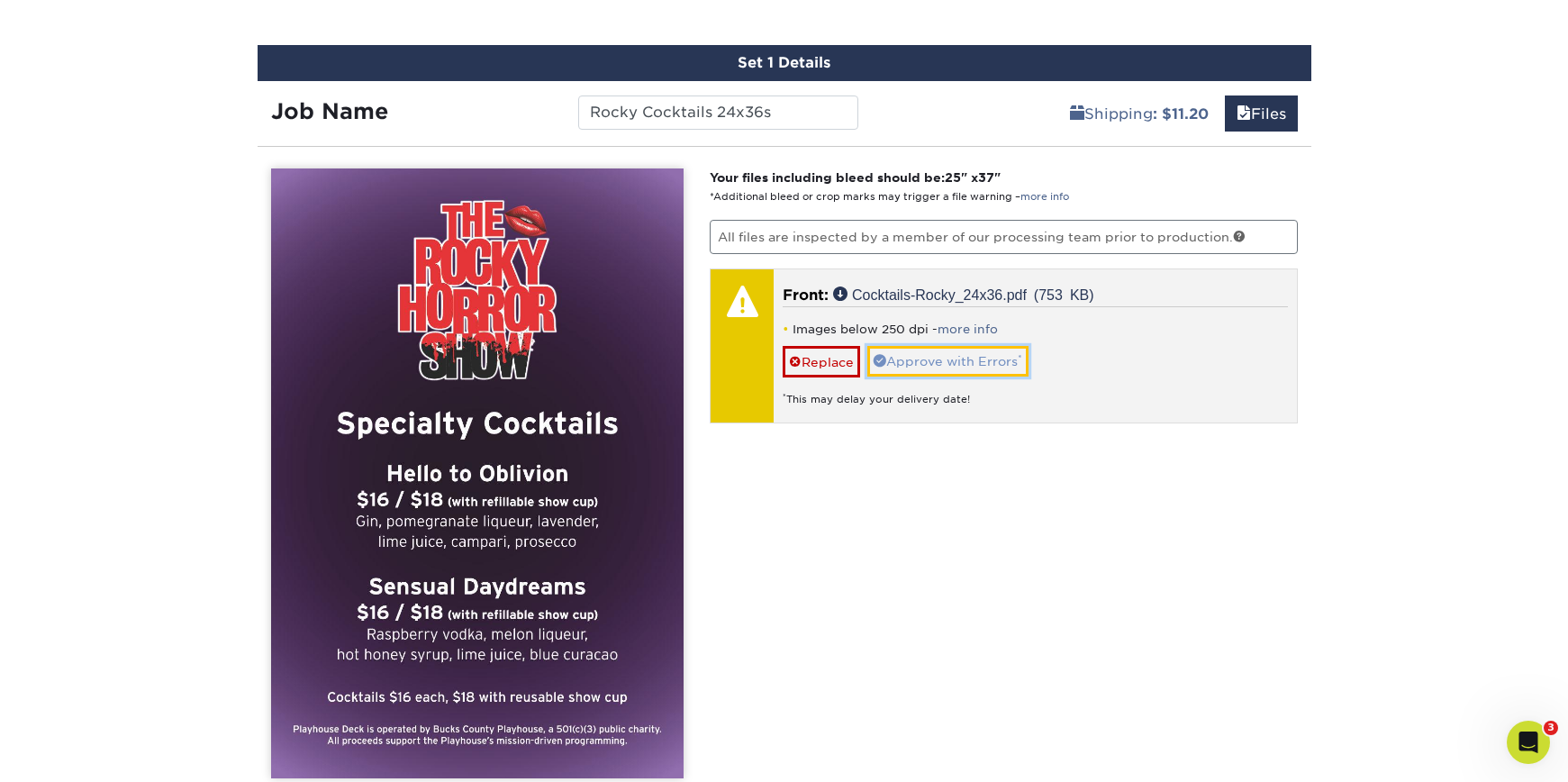
click at [948, 362] on link "Approve with Errors *" at bounding box center [948, 361] width 162 height 31
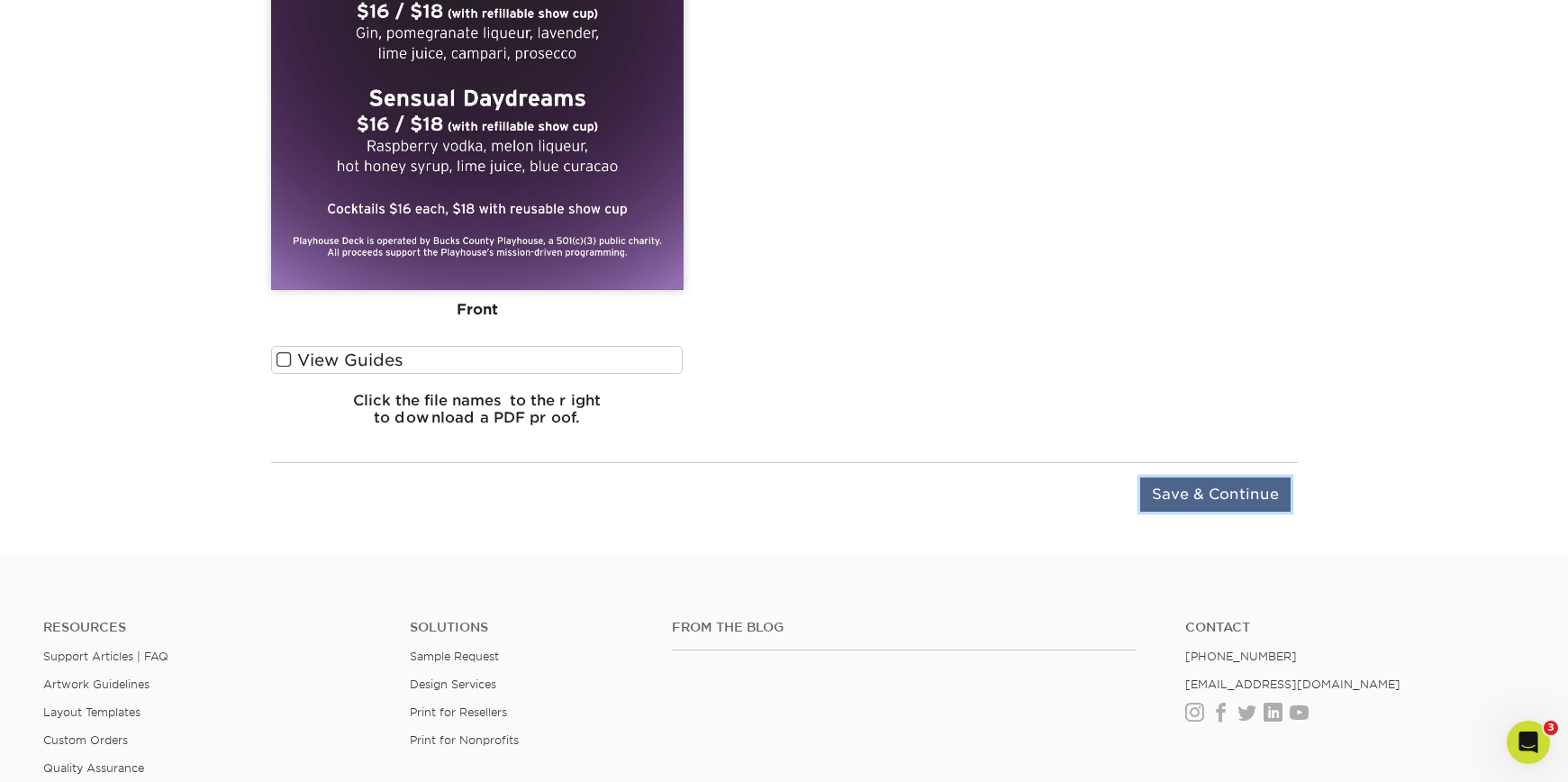
click at [1199, 490] on input "Save & Continue" at bounding box center [1215, 494] width 150 height 35
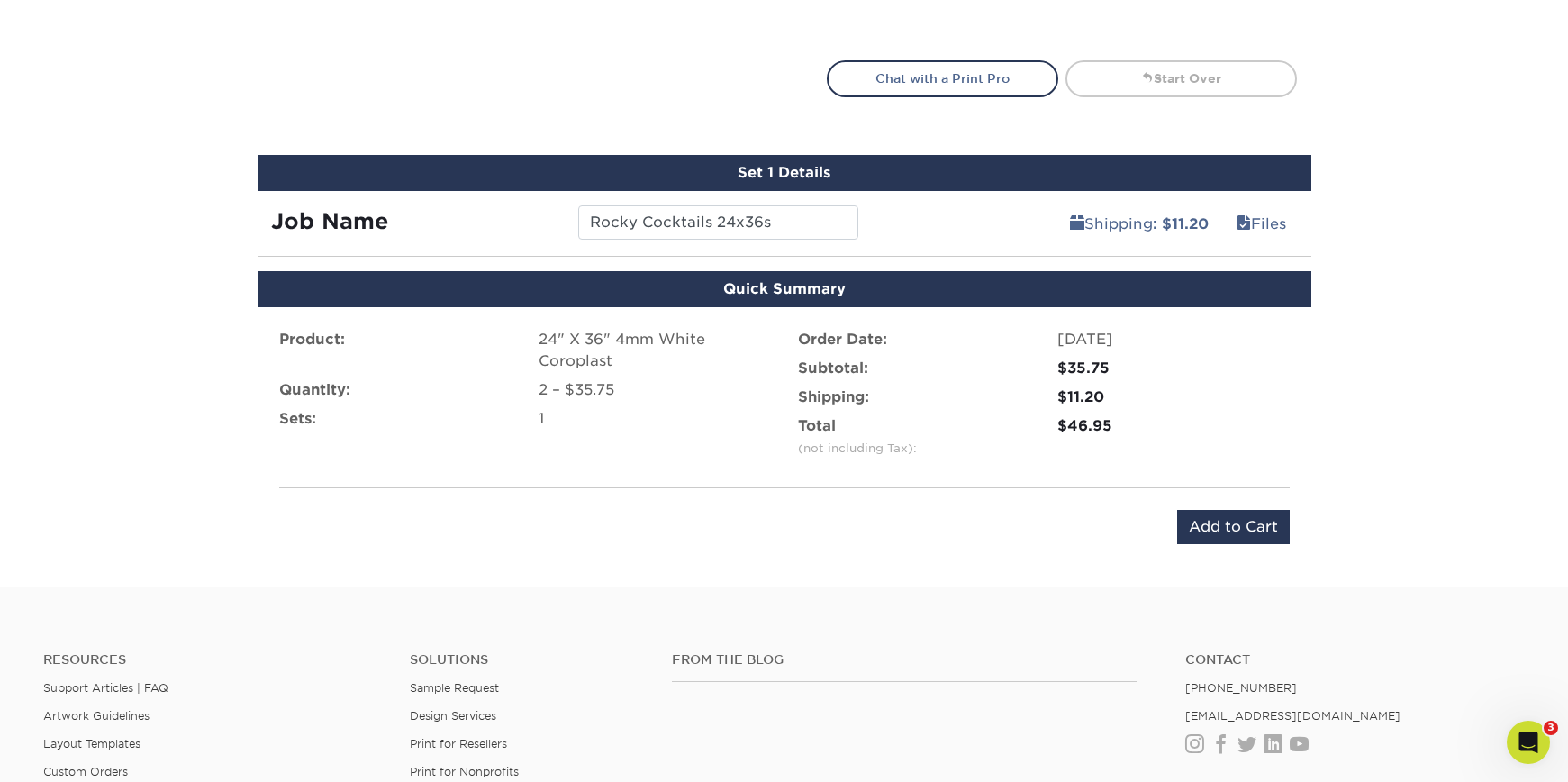
scroll to position [925, 0]
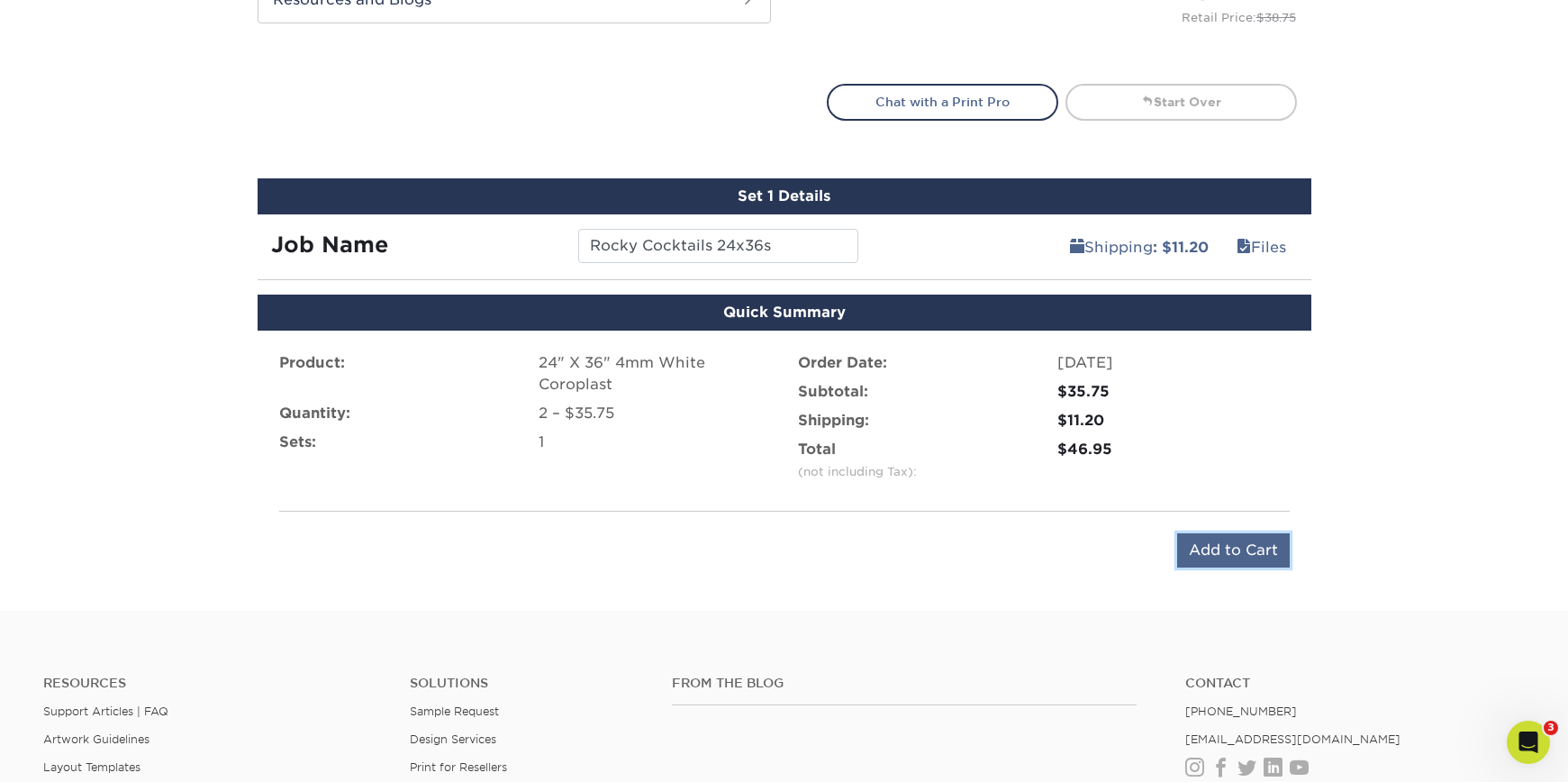
click at [1214, 550] on input "Add to Cart" at bounding box center [1234, 550] width 113 height 35
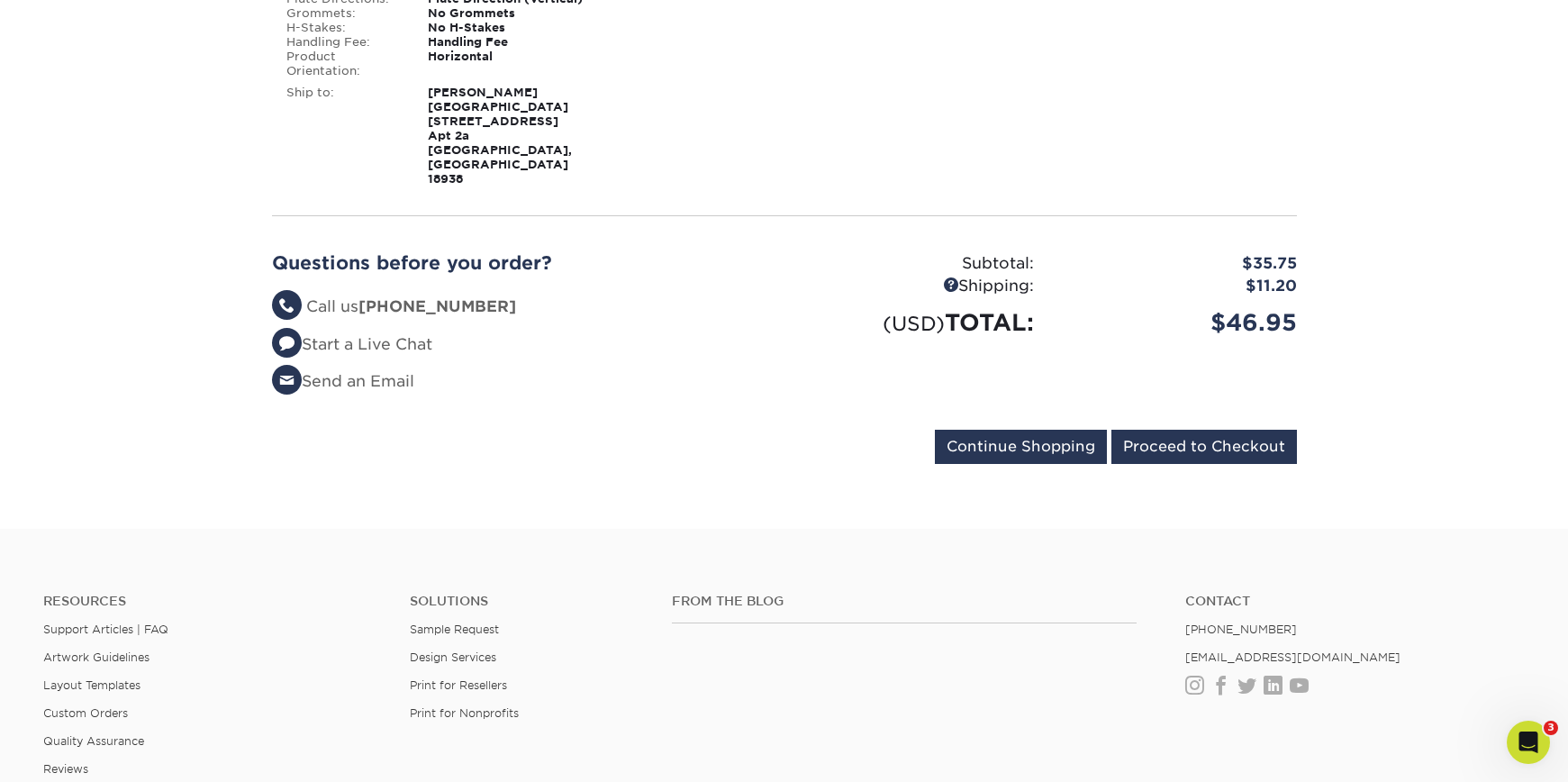
scroll to position [468, 0]
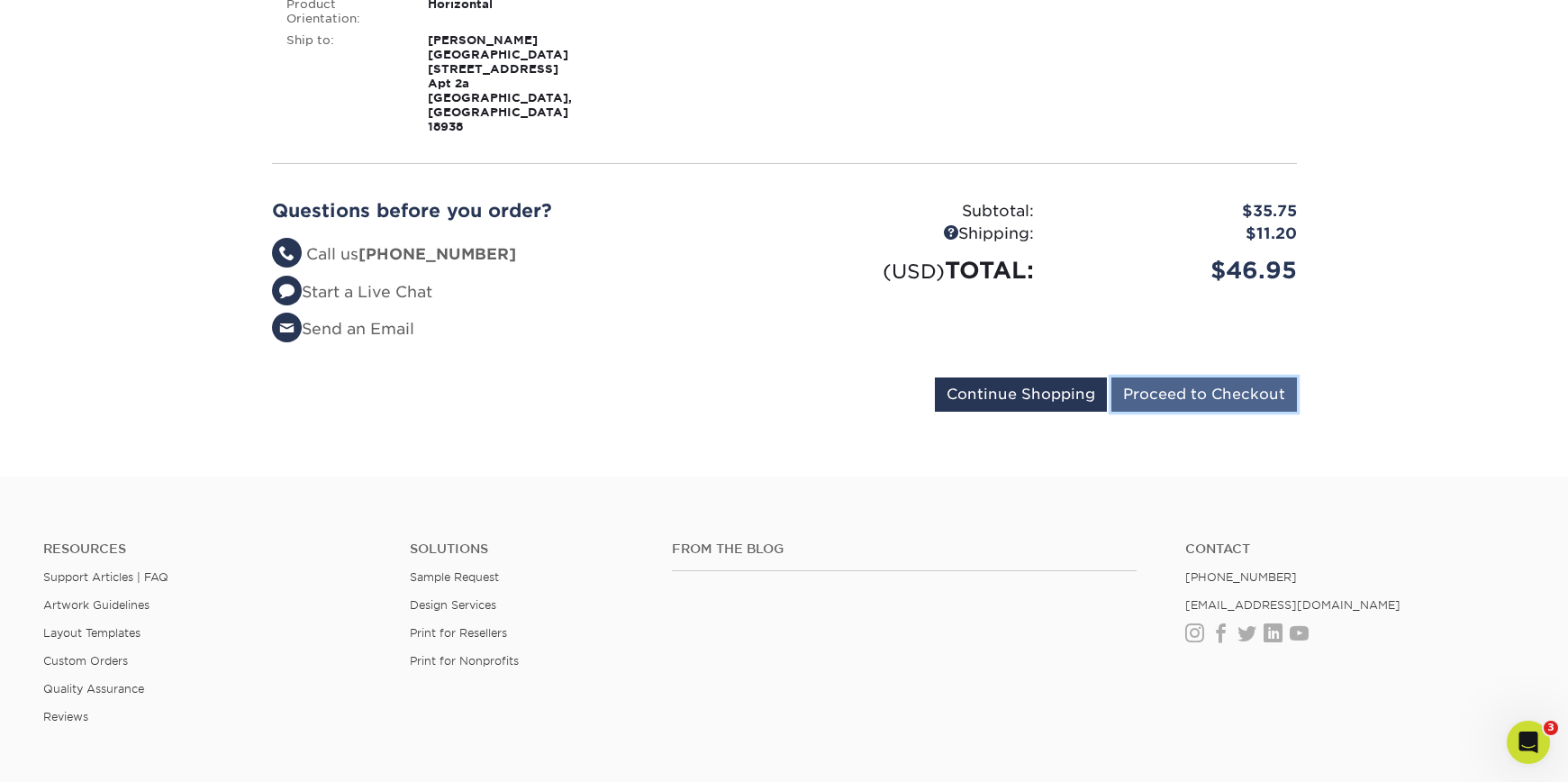
click at [1156, 377] on input "Proceed to Checkout" at bounding box center [1204, 394] width 186 height 35
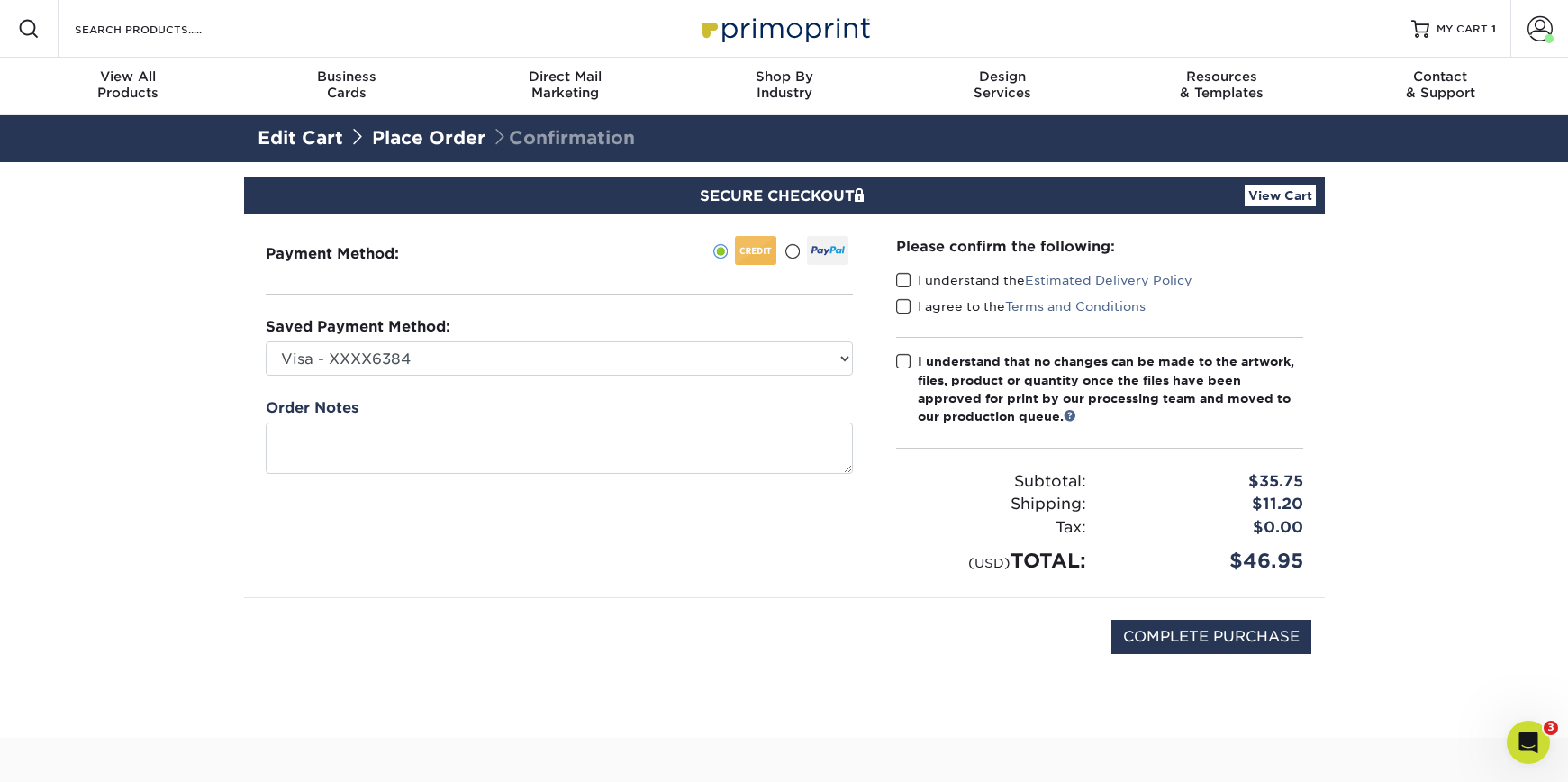
click at [900, 279] on span at bounding box center [904, 280] width 15 height 17
click at [0, 0] on input "I understand the Estimated Delivery Policy" at bounding box center [0, 0] width 0 height 0
drag, startPoint x: 897, startPoint y: 296, endPoint x: 900, endPoint y: 306, distance: 10.4
click at [897, 297] on label "I agree to the Terms and Conditions" at bounding box center [1021, 306] width 249 height 18
click at [0, 0] on input "I agree to the Terms and Conditions" at bounding box center [0, 0] width 0 height 0
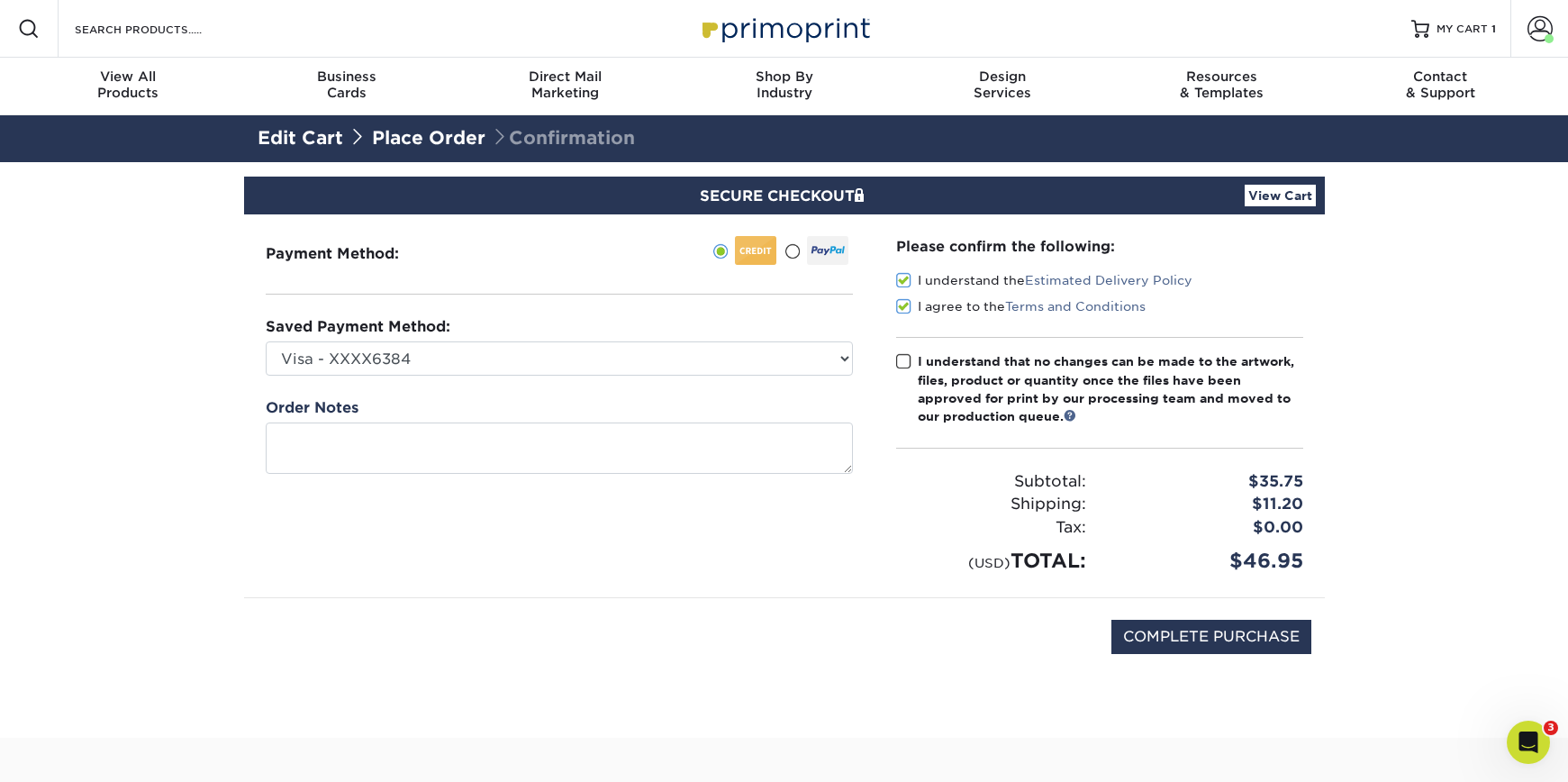
click at [900, 306] on span at bounding box center [904, 306] width 15 height 17
click at [0, 0] on input "I agree to the Terms and Conditions" at bounding box center [0, 0] width 0 height 0
click at [898, 350] on div "Please confirm the following: I understand the Estimated Delivery Policy I agre…" at bounding box center [1100, 406] width 407 height 340
click at [898, 352] on label "I understand that no changes can be made to the artwork, files, product or quan…" at bounding box center [1100, 389] width 407 height 74
click at [0, 0] on input "I understand that no changes can be made to the artwork, files, product or quan…" at bounding box center [0, 0] width 0 height 0
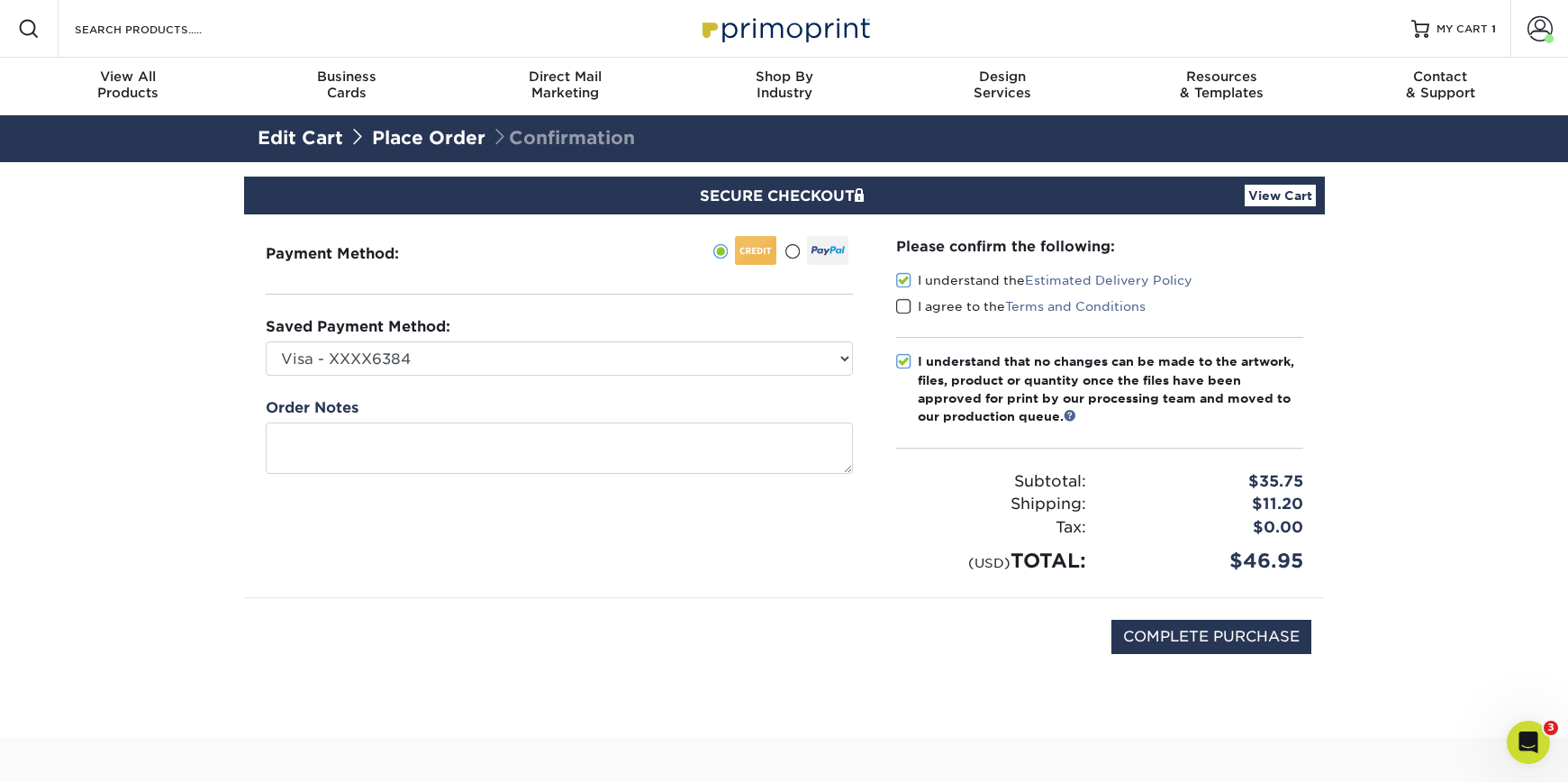
click at [902, 310] on span at bounding box center [904, 306] width 15 height 17
click at [0, 0] on input "I agree to the Terms and Conditions" at bounding box center [0, 0] width 0 height 0
click at [1144, 634] on input "COMPLETE PURCHASE" at bounding box center [1211, 637] width 200 height 35
type input "PROCESSING, PLEASE WAIT..."
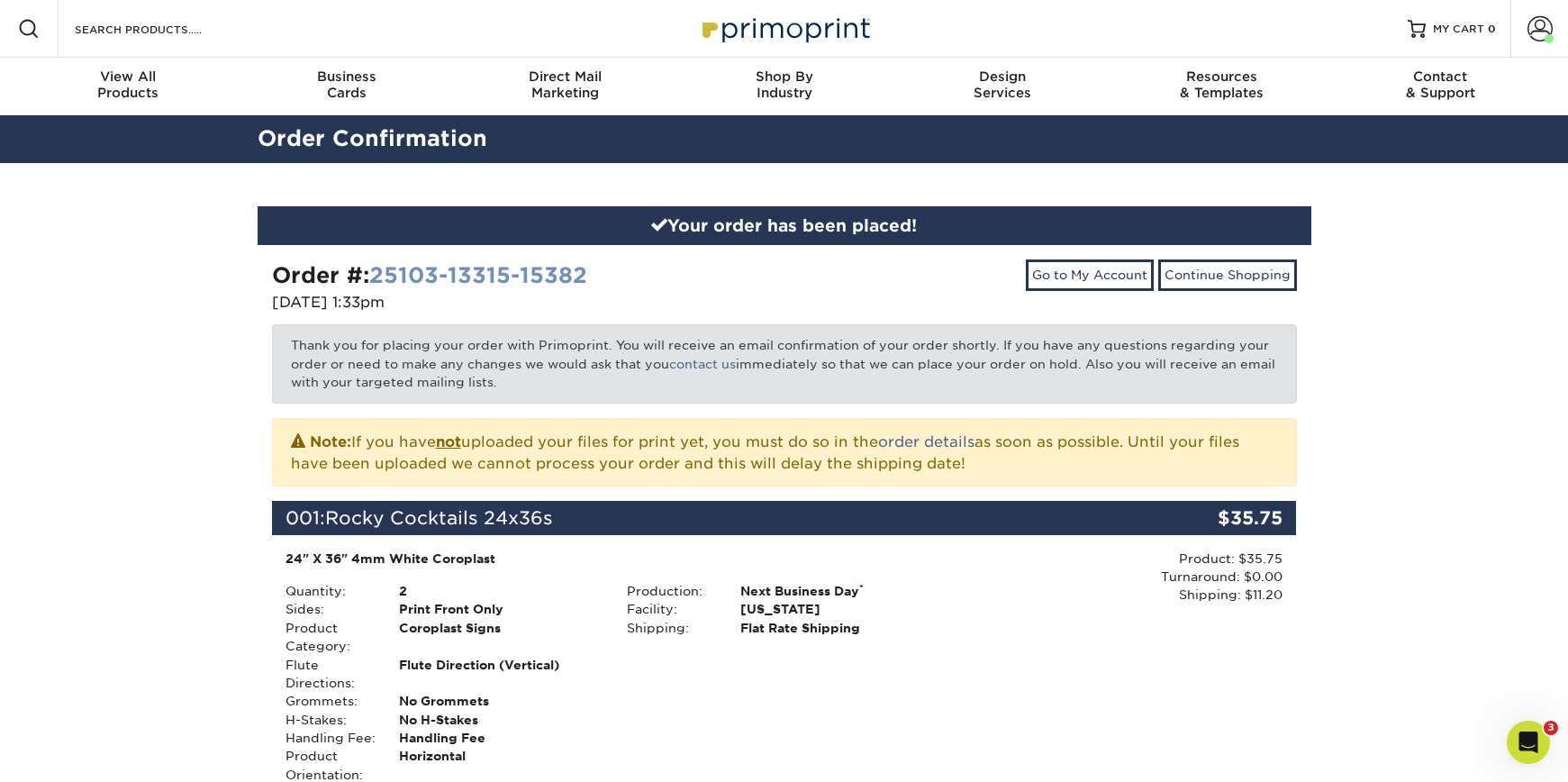
click at [498, 286] on link "25103-13315-15382" at bounding box center [477, 276] width 218 height 26
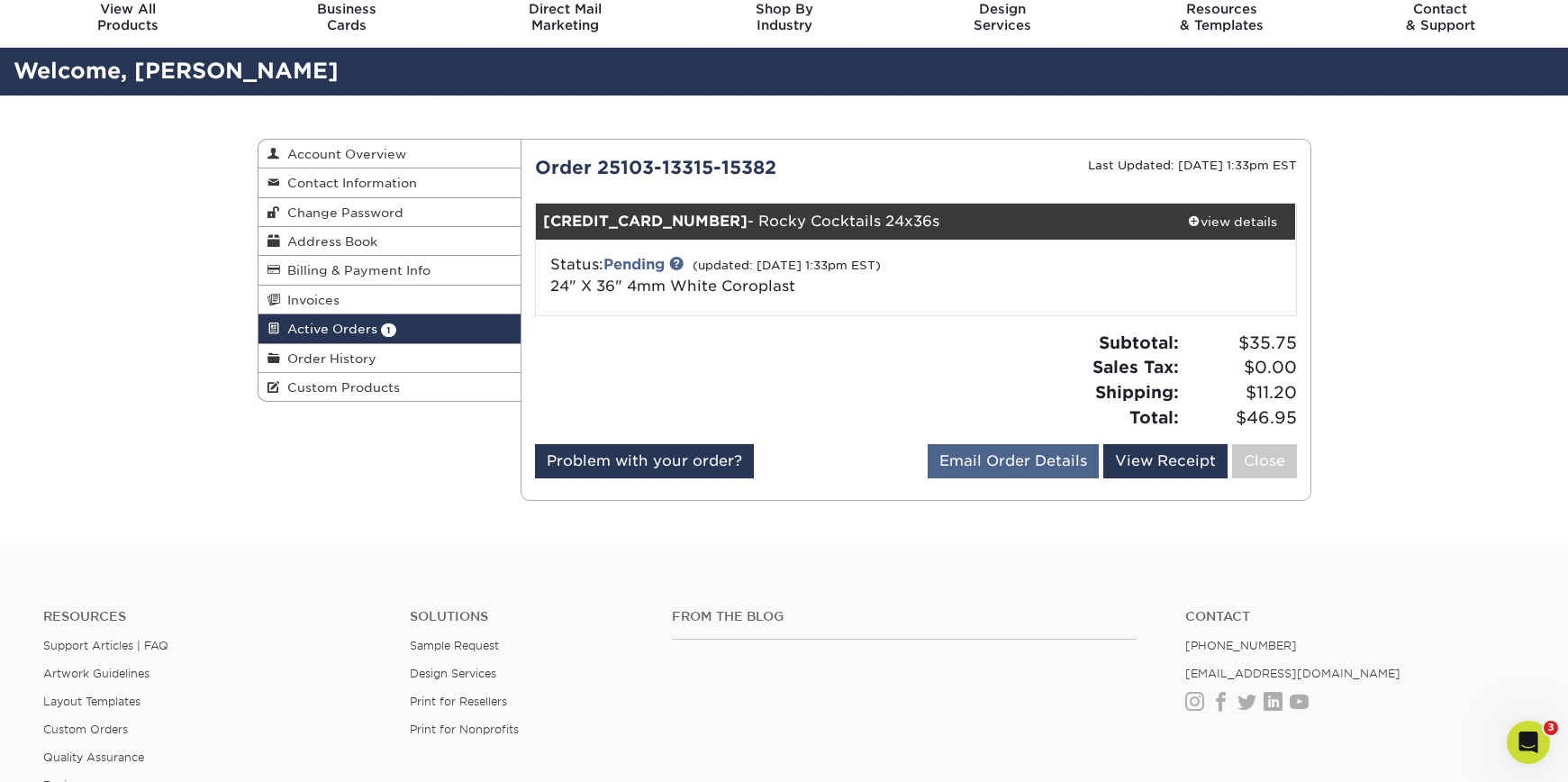
scroll to position [100, 0]
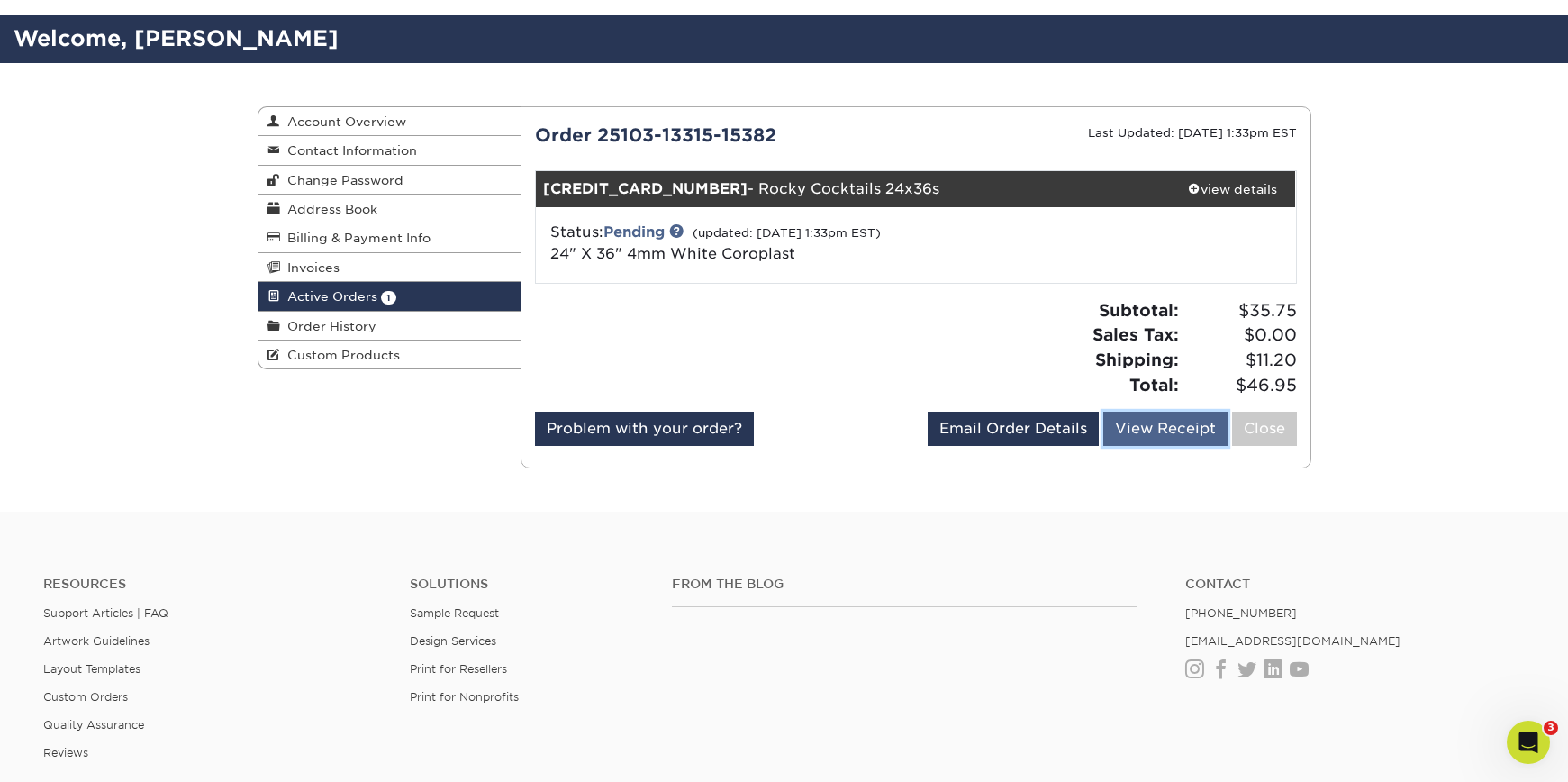
click at [1152, 434] on link "View Receipt" at bounding box center [1165, 429] width 124 height 35
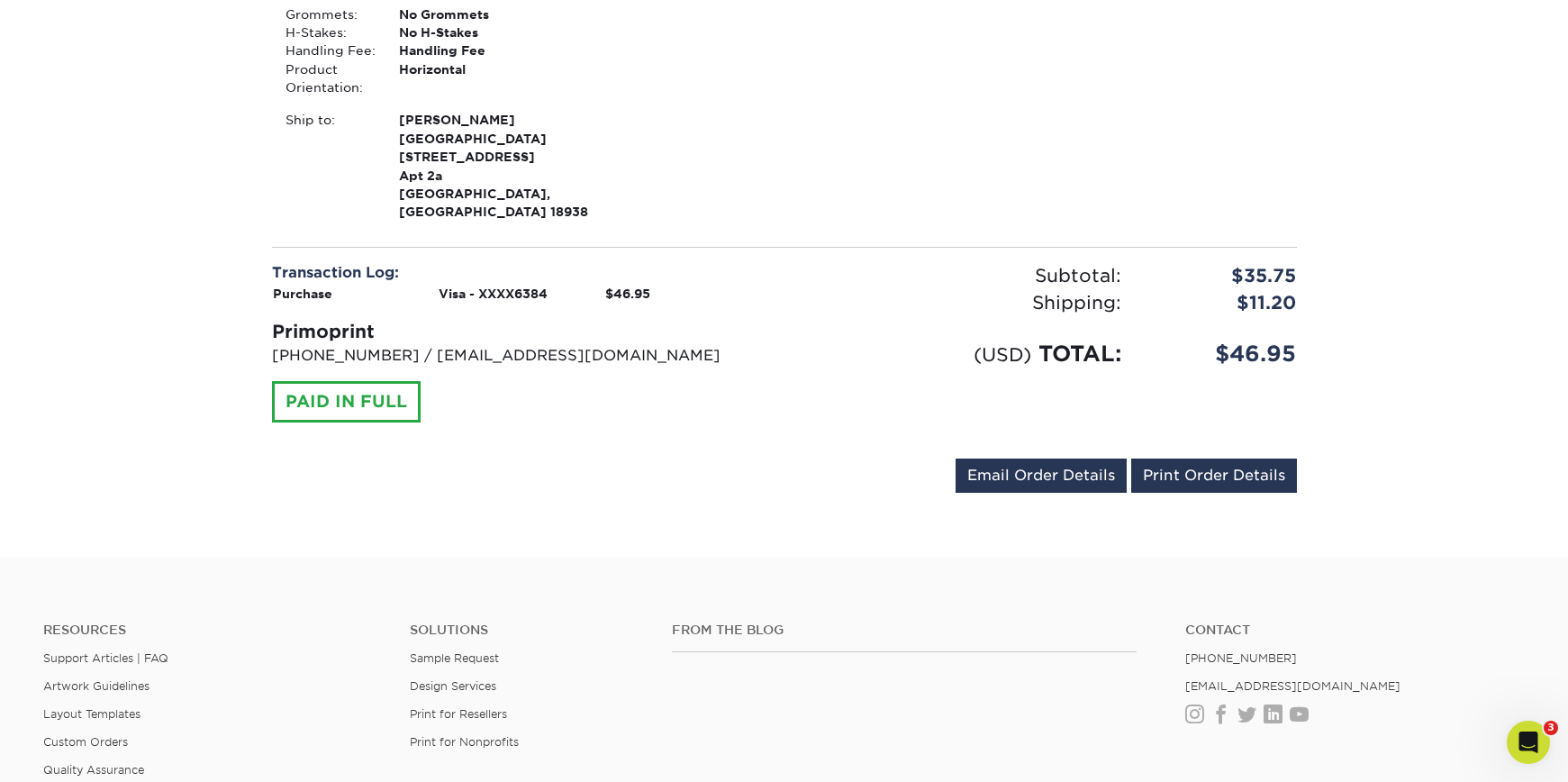
scroll to position [496, 0]
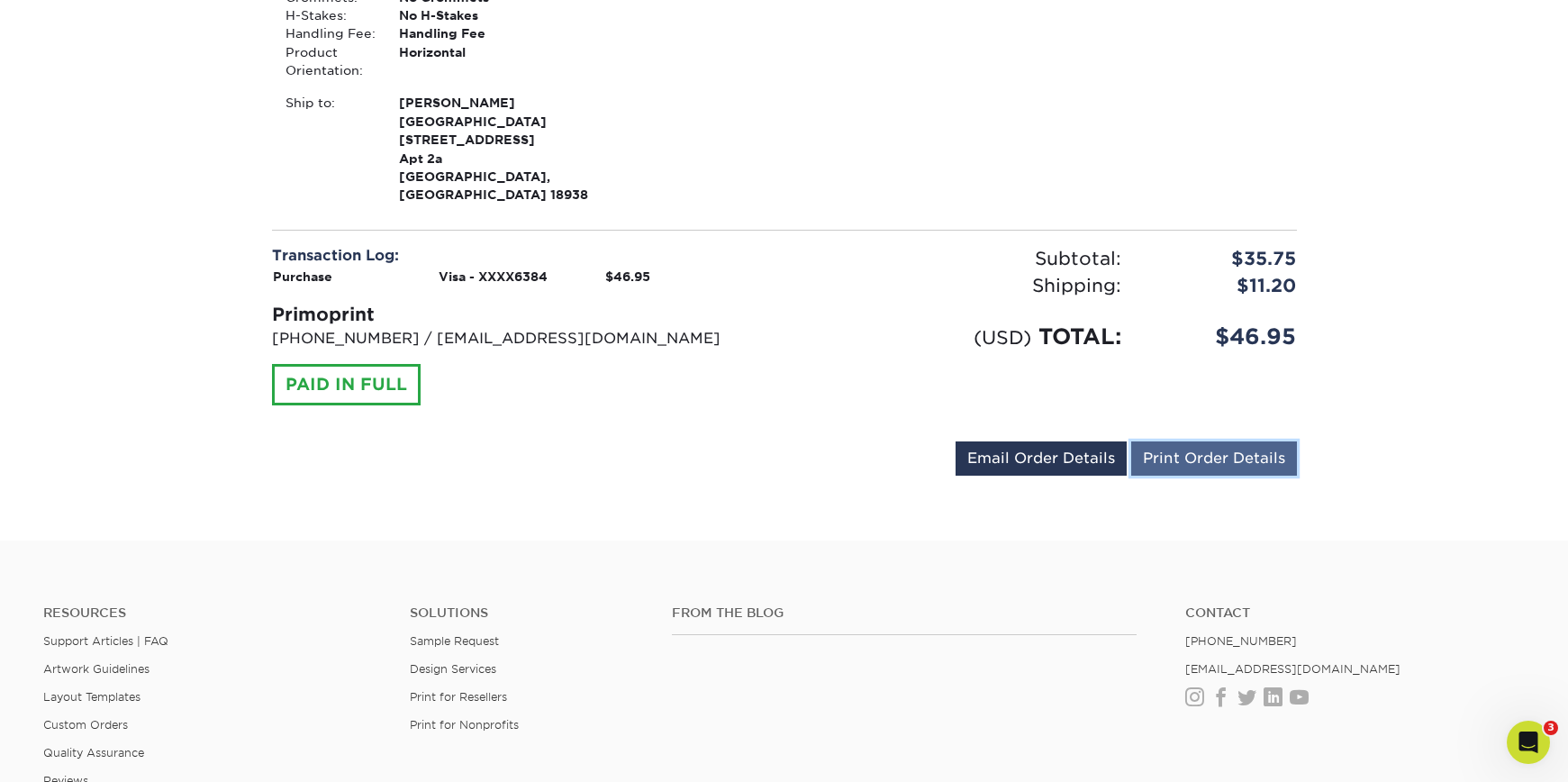
click at [1212, 442] on link "Print Order Details" at bounding box center [1213, 459] width 165 height 35
